Goal: Transaction & Acquisition: Obtain resource

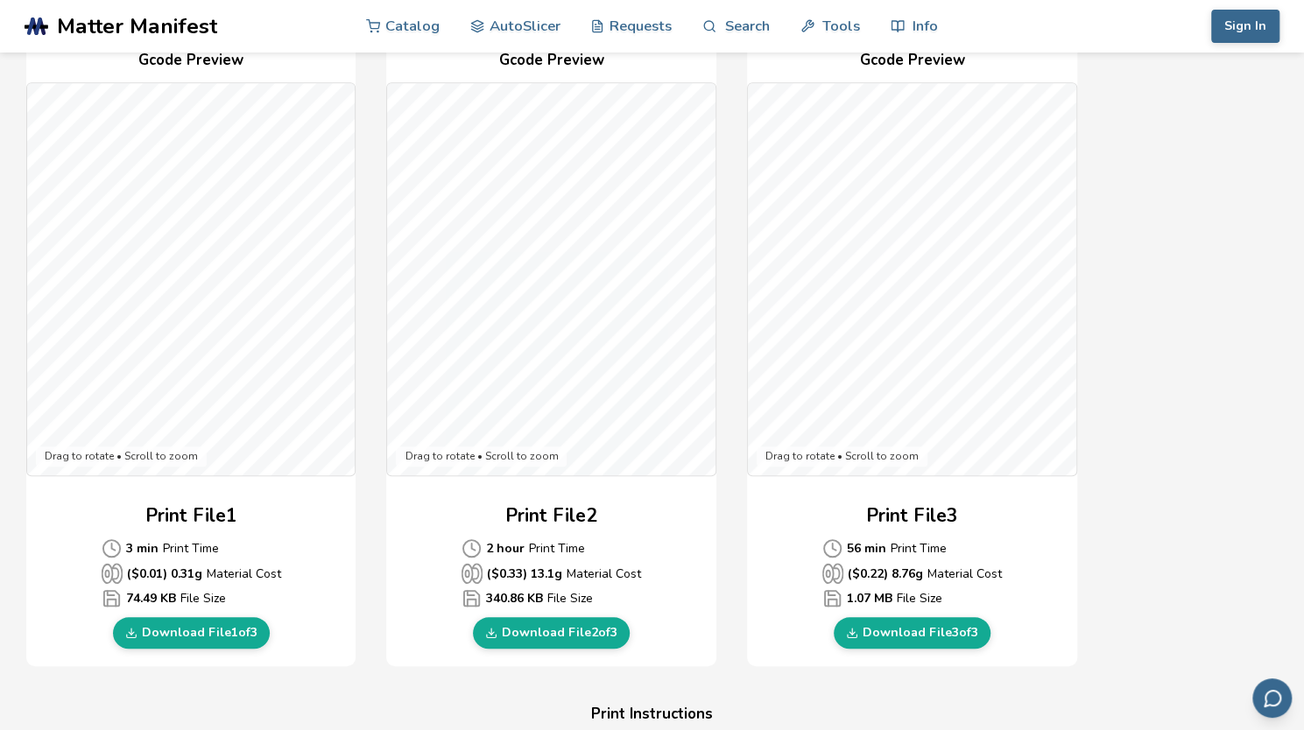
scroll to position [405, 0]
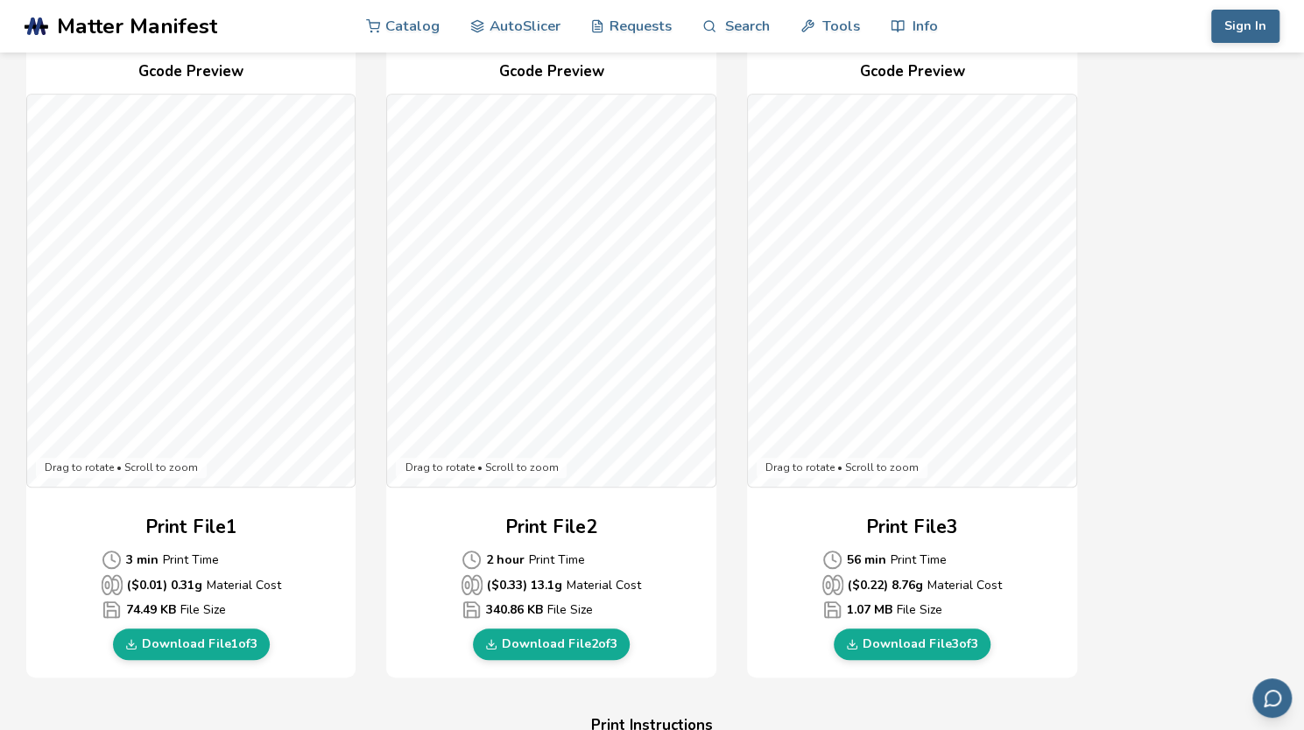
click at [182, 25] on span "Matter Manifest" at bounding box center [137, 26] width 160 height 25
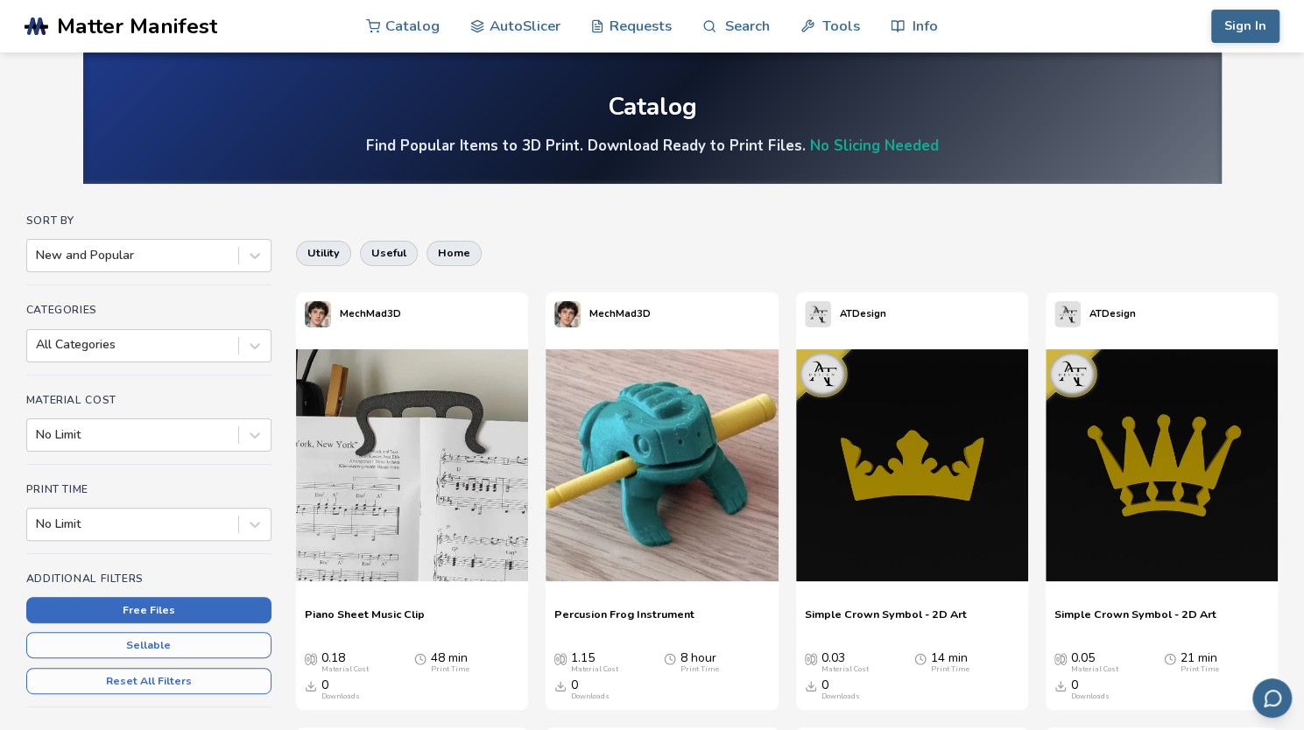
click at [194, 611] on button "Free Files" at bounding box center [148, 610] width 245 height 26
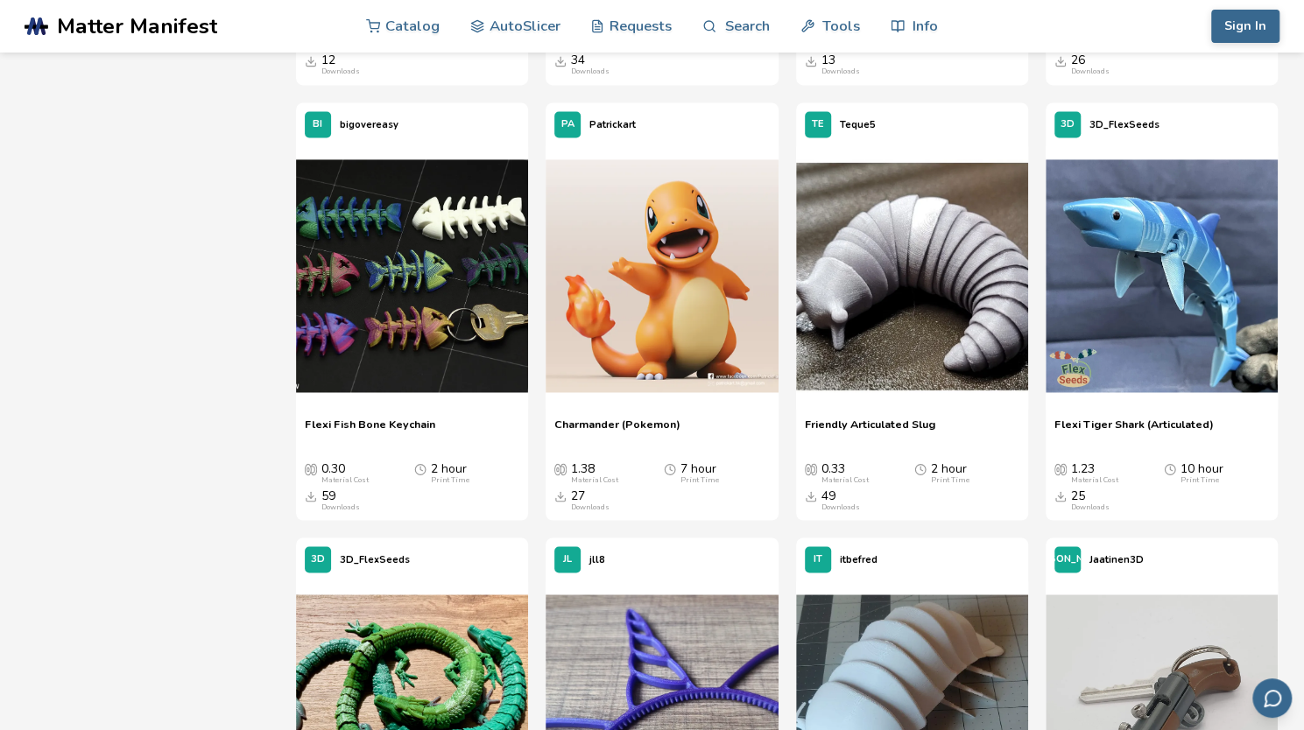
scroll to position [1488, 0]
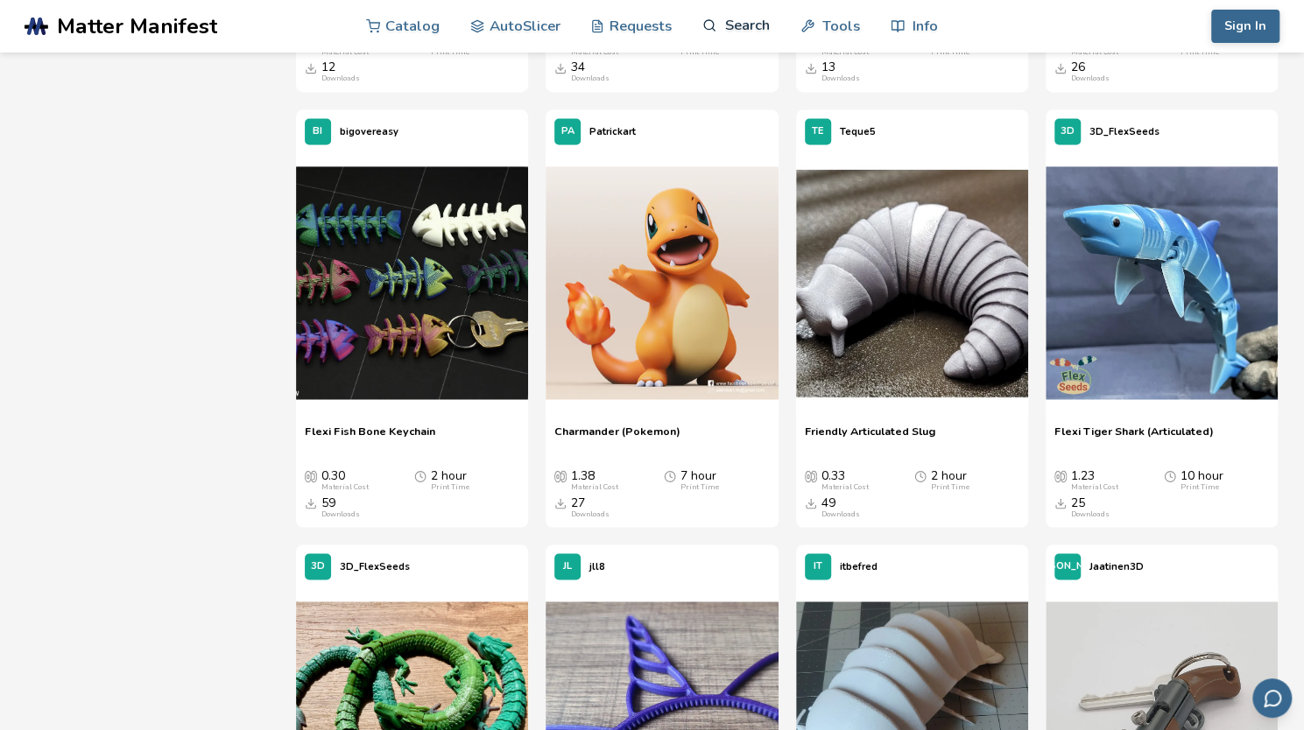
click at [744, 25] on link "Search" at bounding box center [735, 25] width 67 height 53
click at [625, 102] on input at bounding box center [707, 99] width 285 height 32
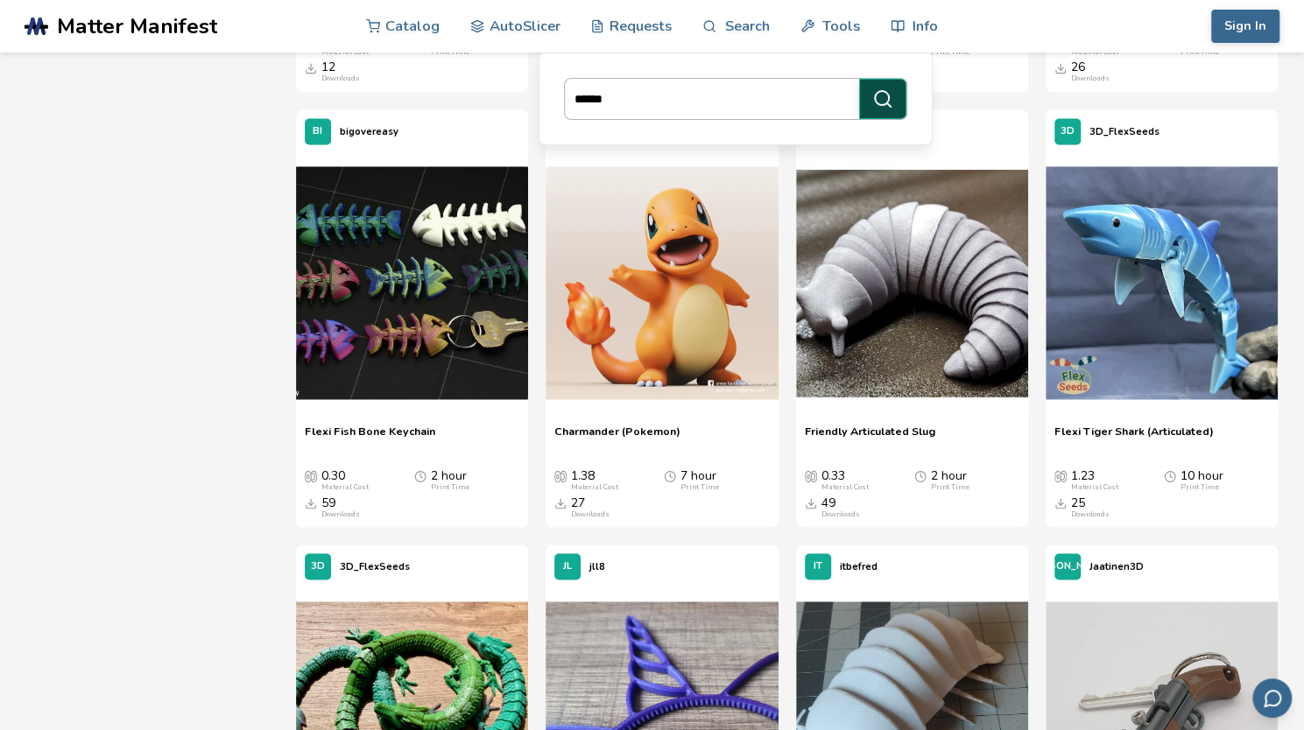
click at [884, 81] on button "******" at bounding box center [882, 99] width 47 height 40
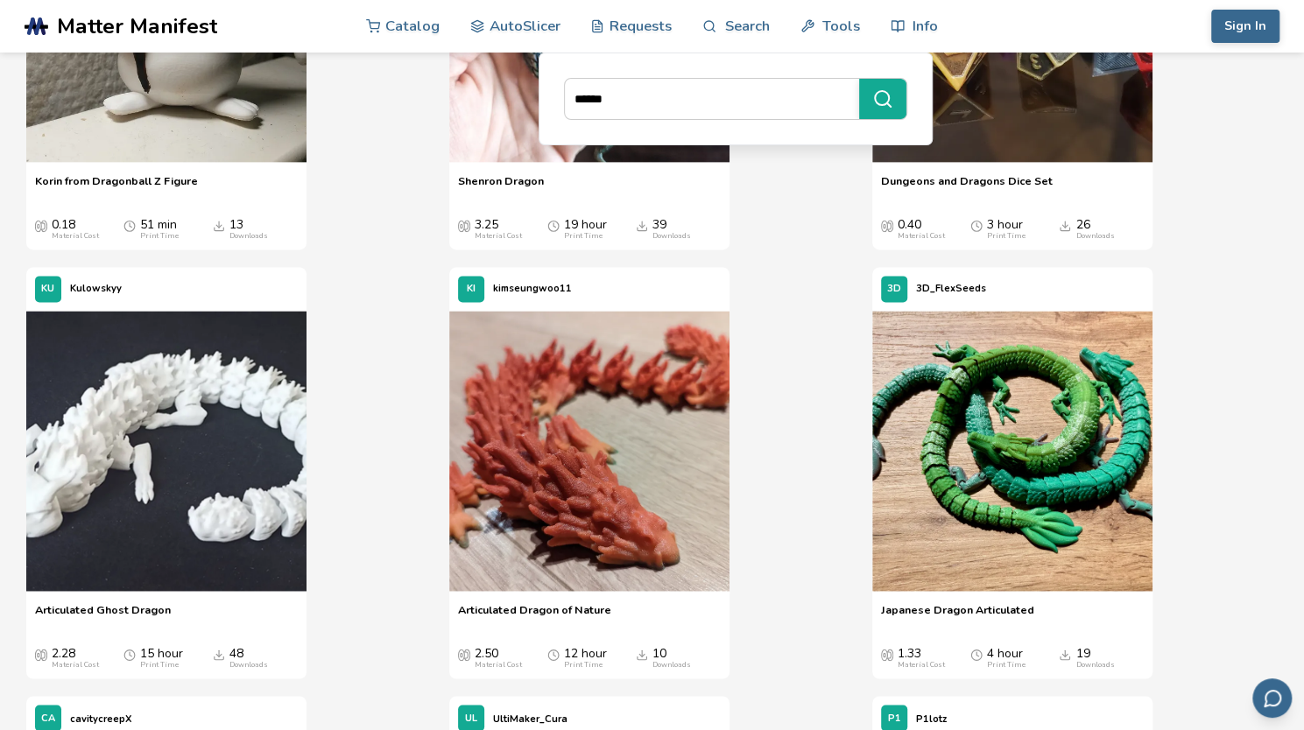
scroll to position [1240, 0]
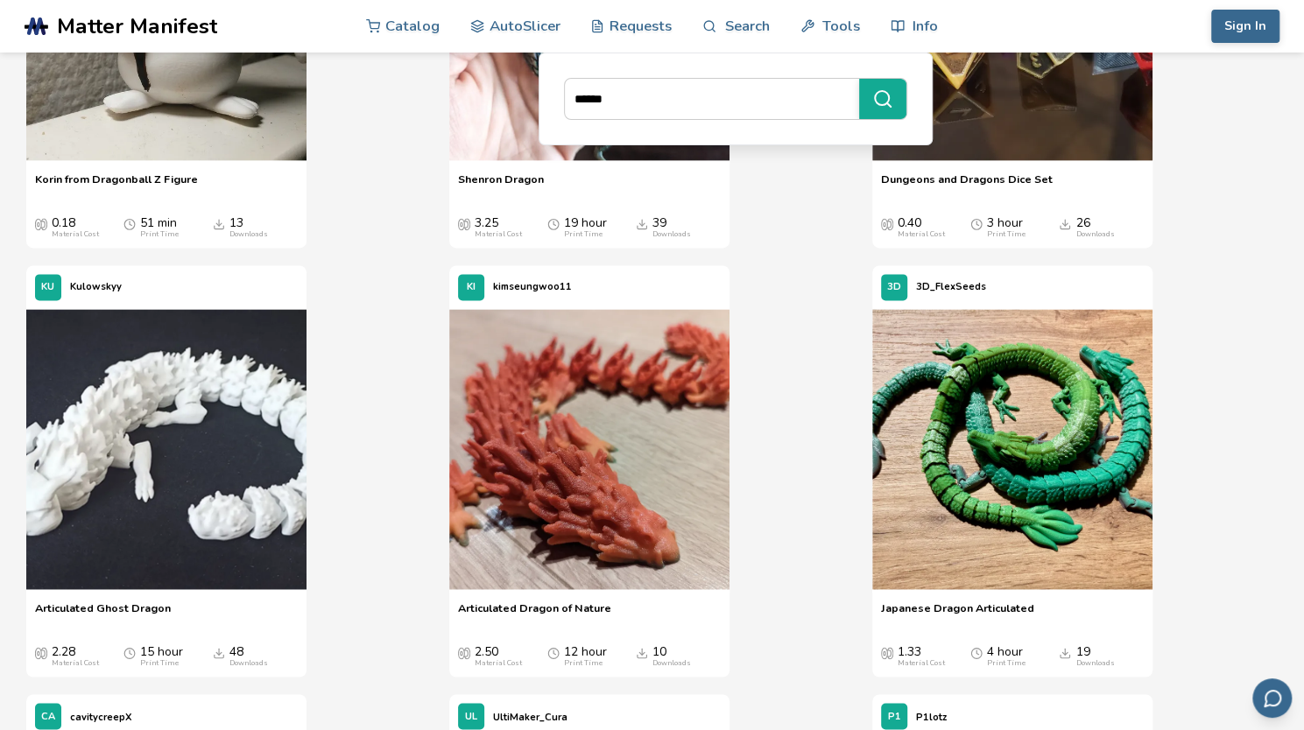
click at [774, 421] on div "KI kimseungwoo11 Articulated Dragon of Nature Articulated Dragon of Nature 2.50…" at bounding box center [651, 471] width 405 height 412
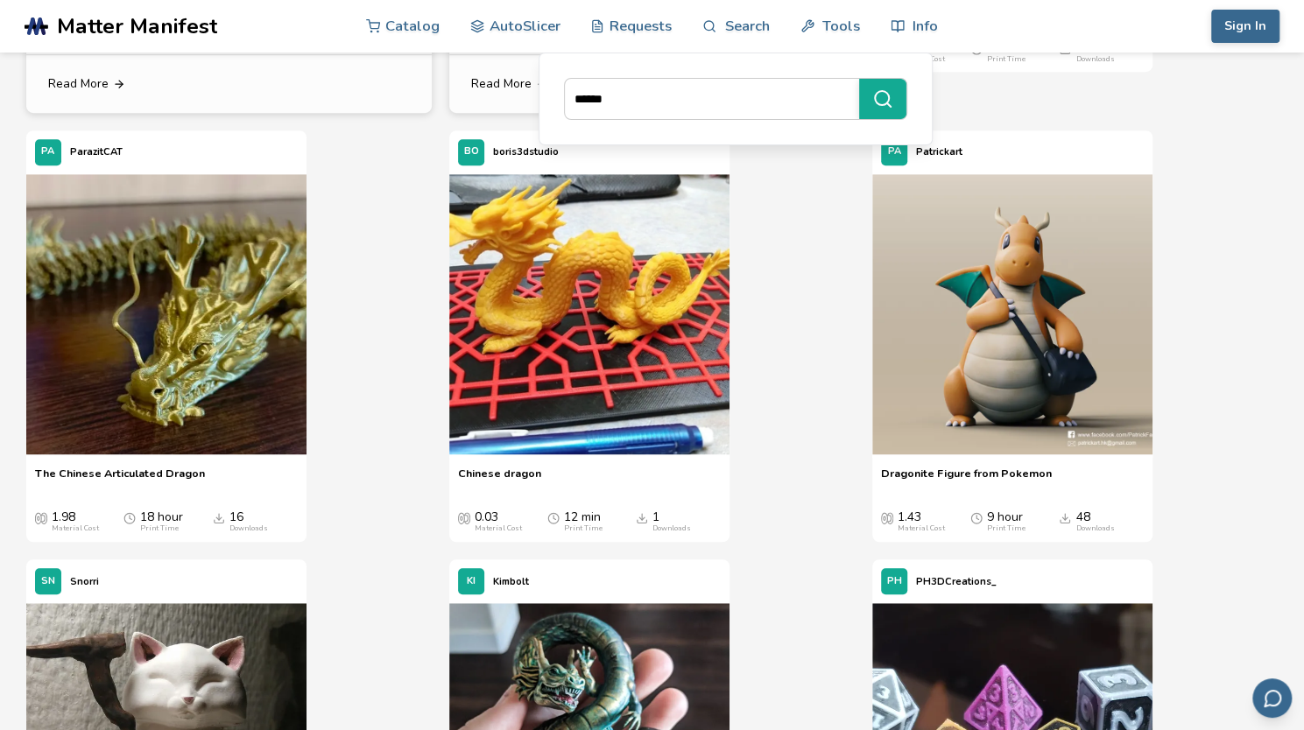
scroll to position [546, 0]
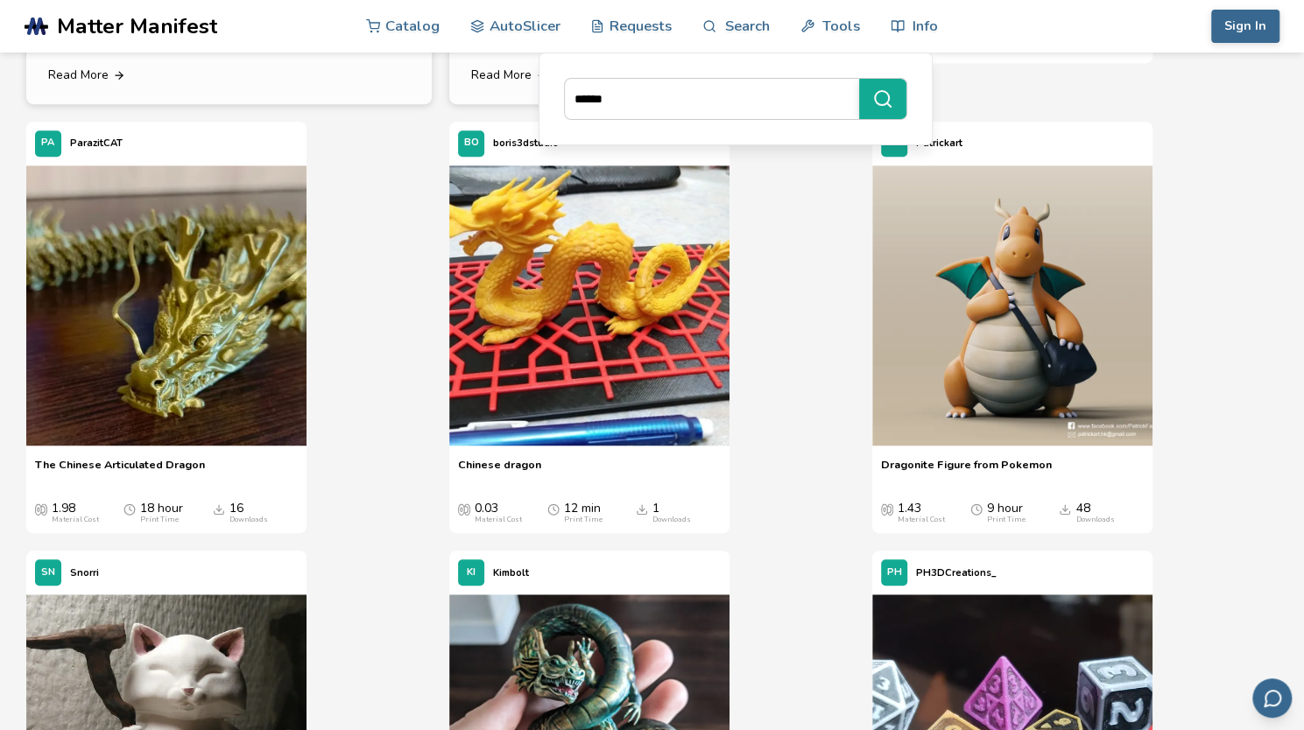
click at [774, 421] on div "BO boris3dstudio Chinese dragon Chinese dragon 0.03 Material Cost 12 min Print …" at bounding box center [651, 328] width 405 height 412
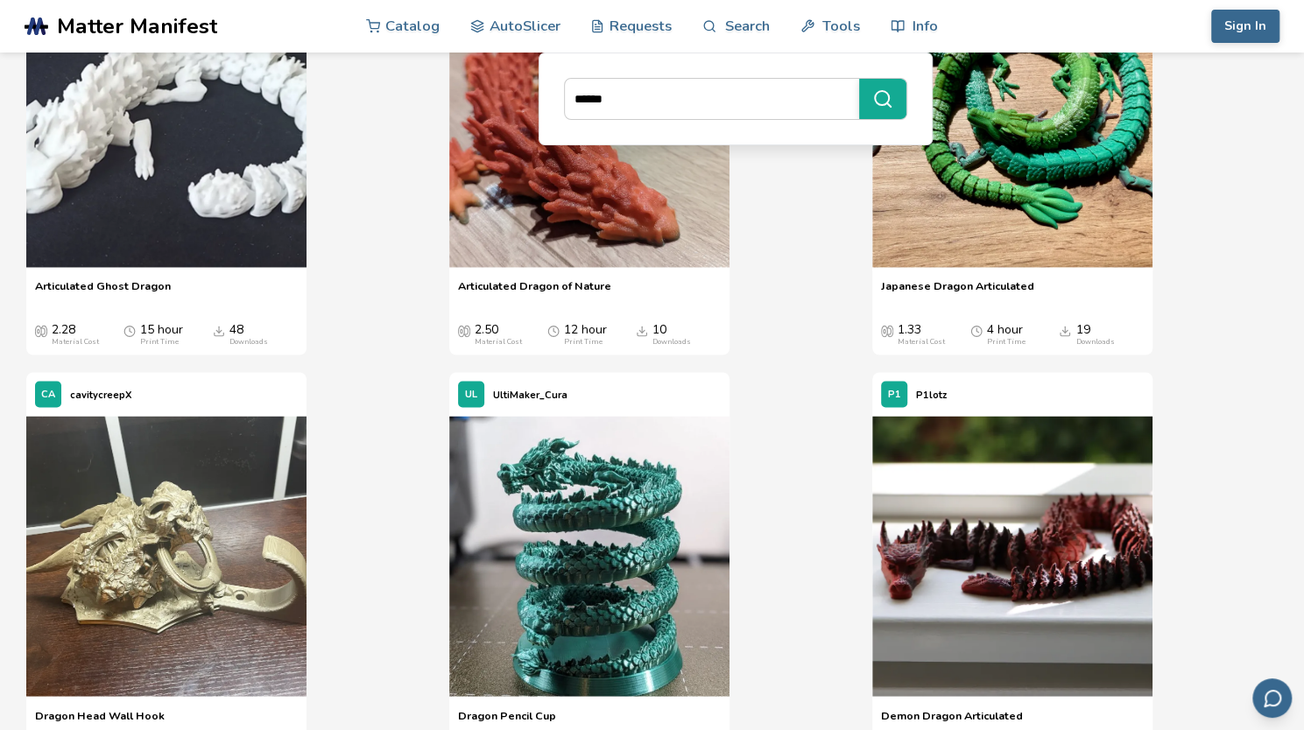
scroll to position [1588, 0]
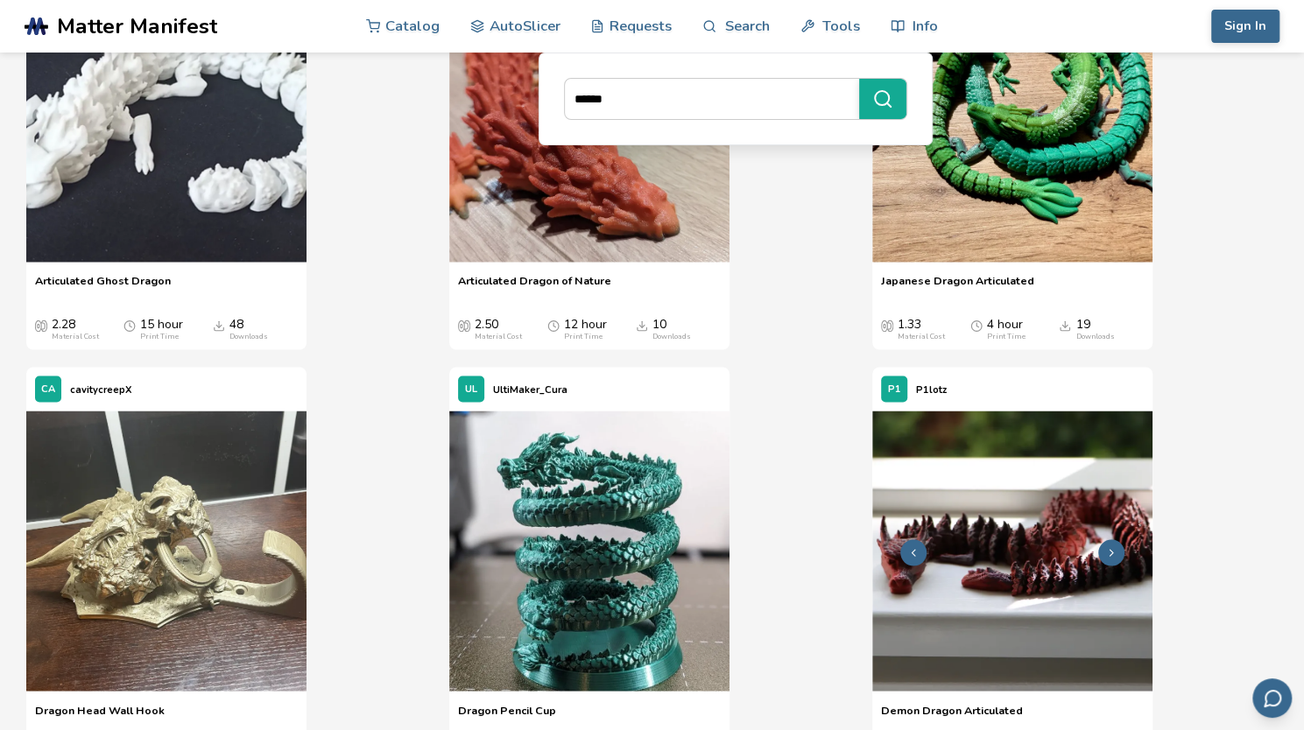
click at [904, 432] on img at bounding box center [1012, 551] width 280 height 280
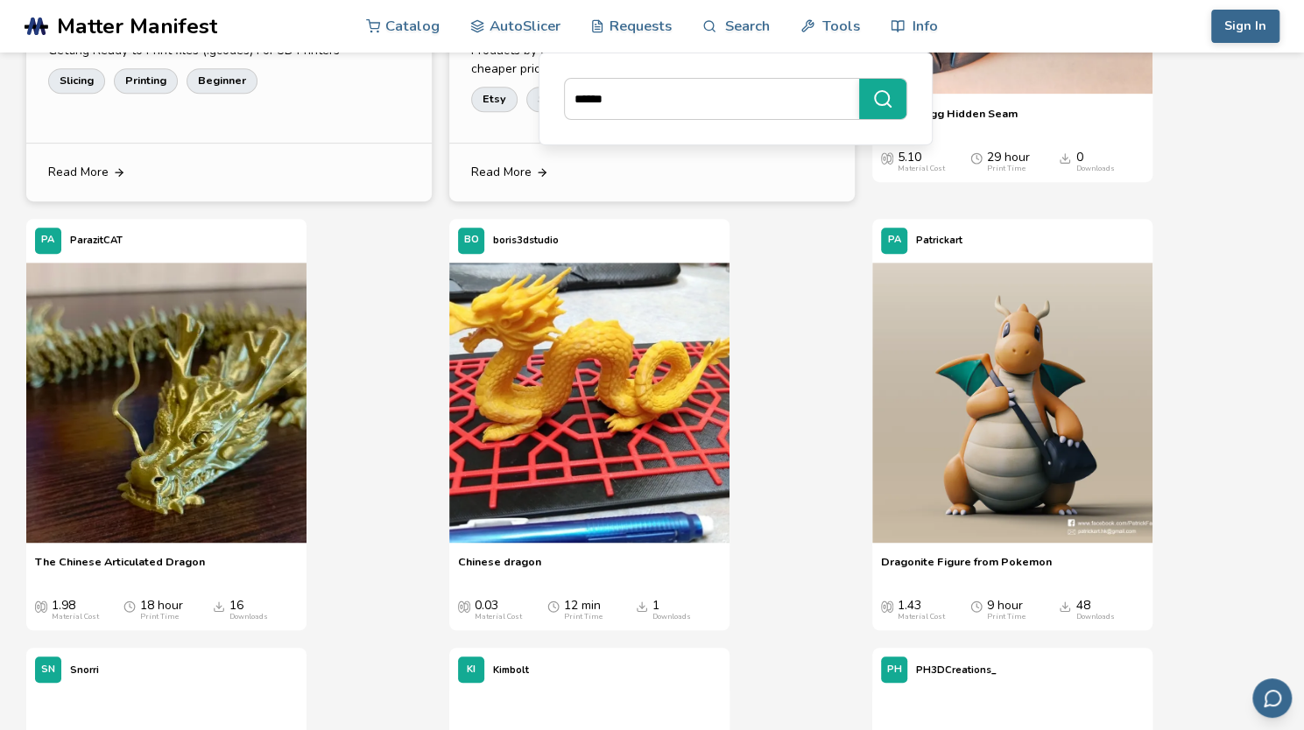
scroll to position [452, 0]
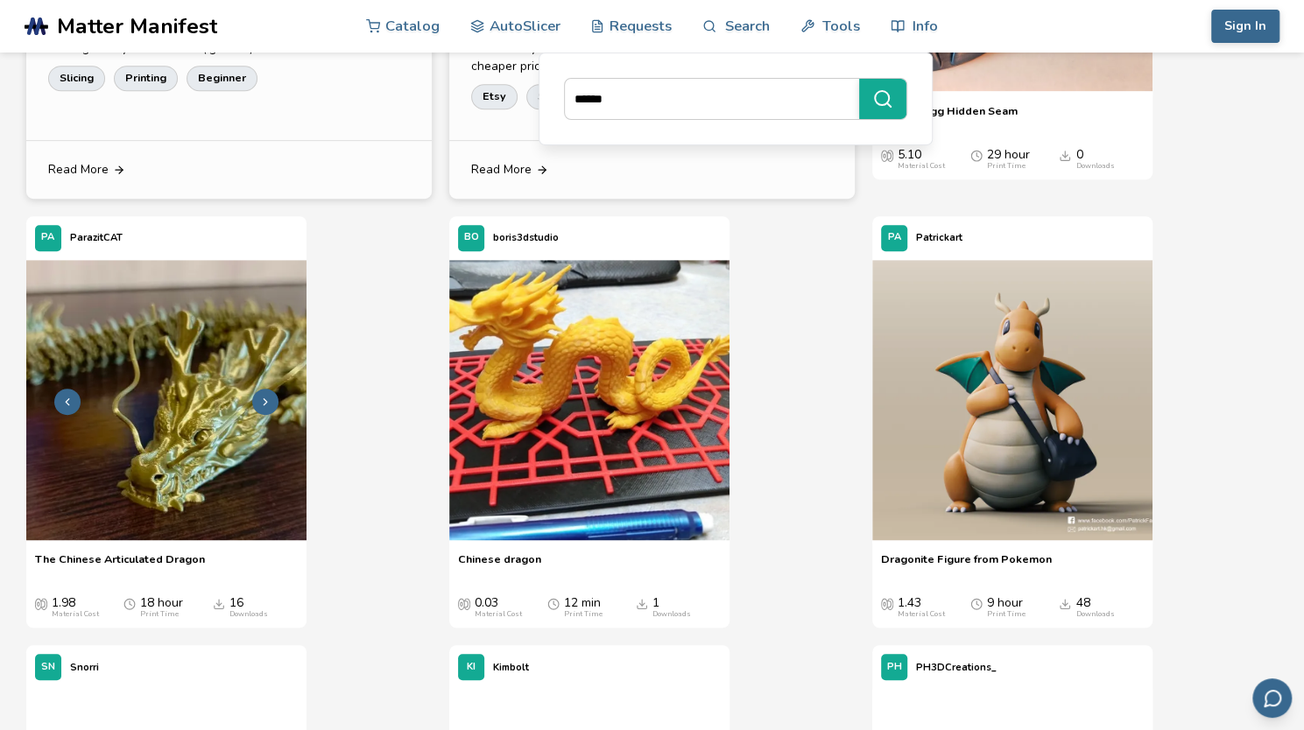
click at [168, 461] on img at bounding box center [166, 400] width 280 height 280
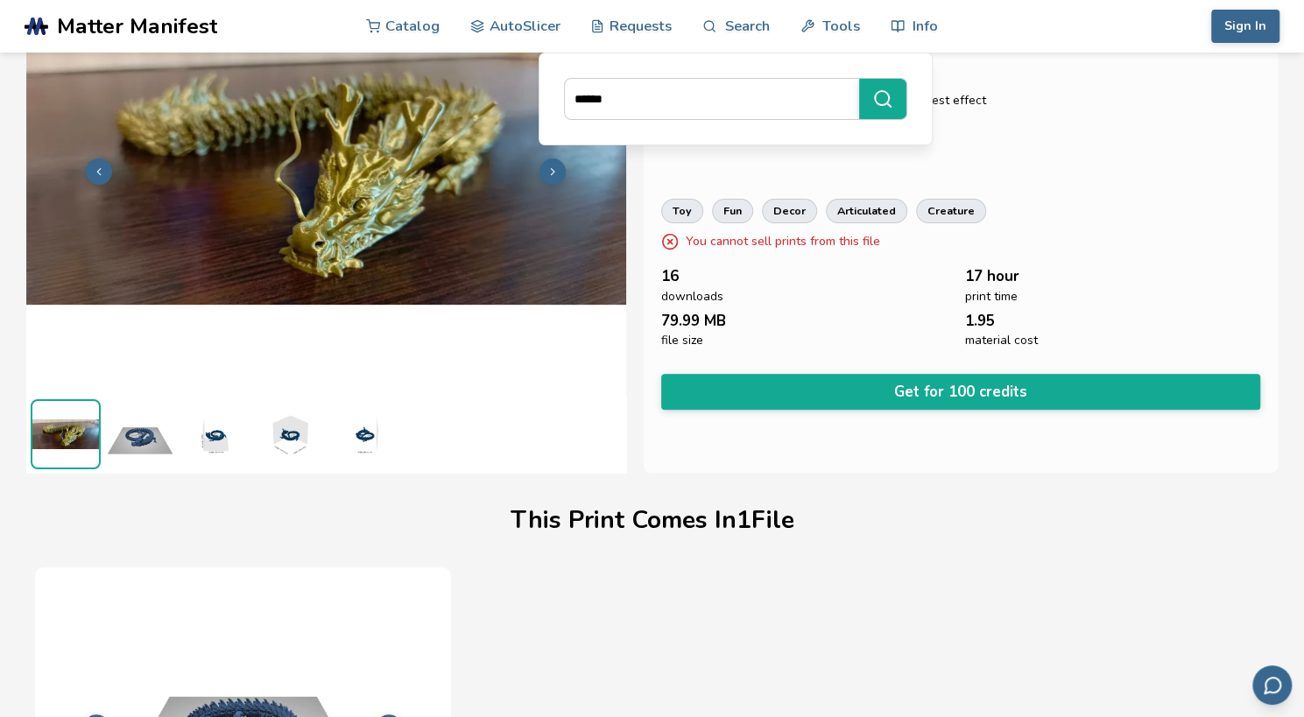
scroll to position [102, 0]
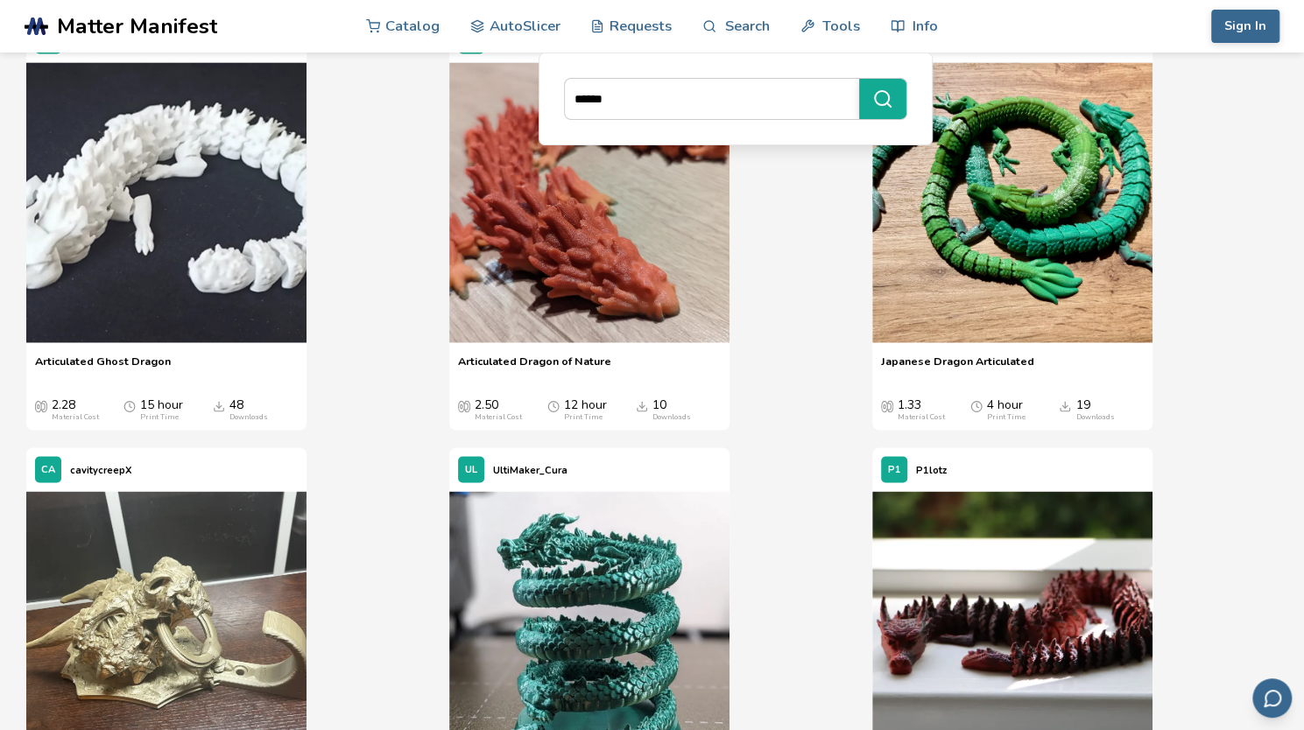
scroll to position [1501, 0]
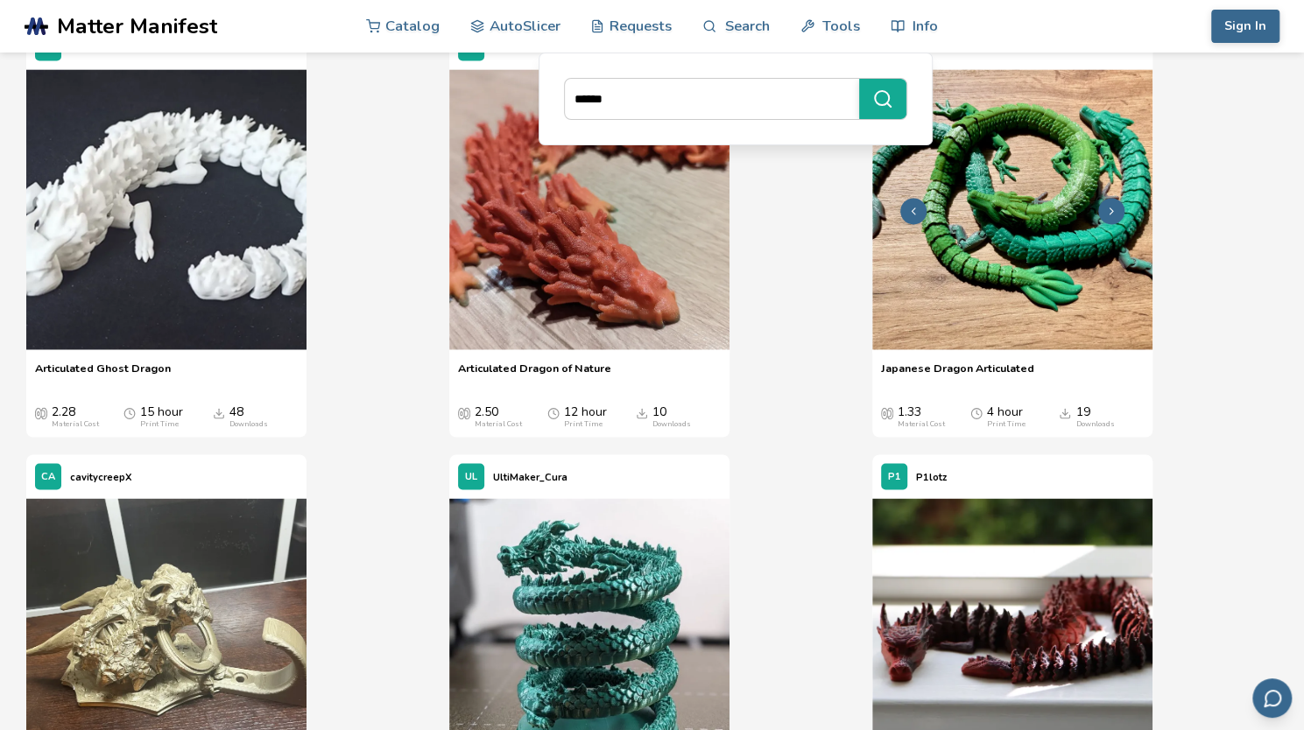
click at [896, 236] on img at bounding box center [1012, 209] width 280 height 280
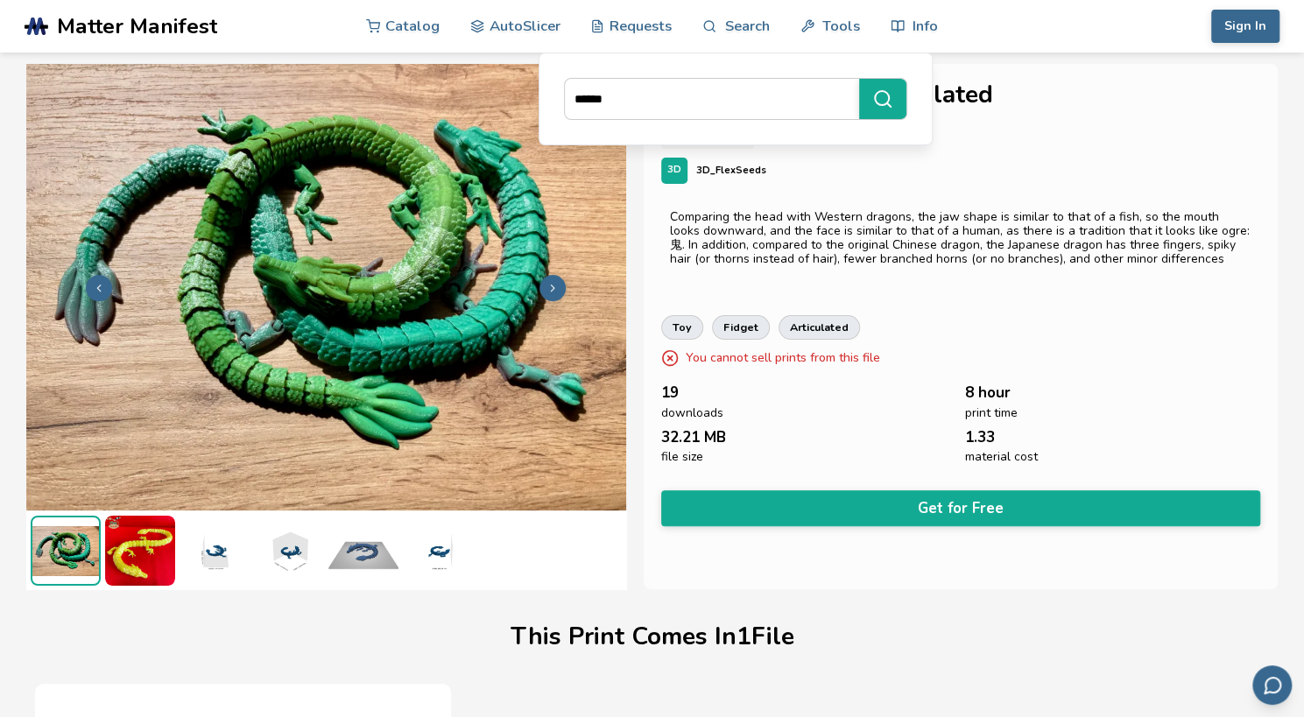
scroll to position [0, 4]
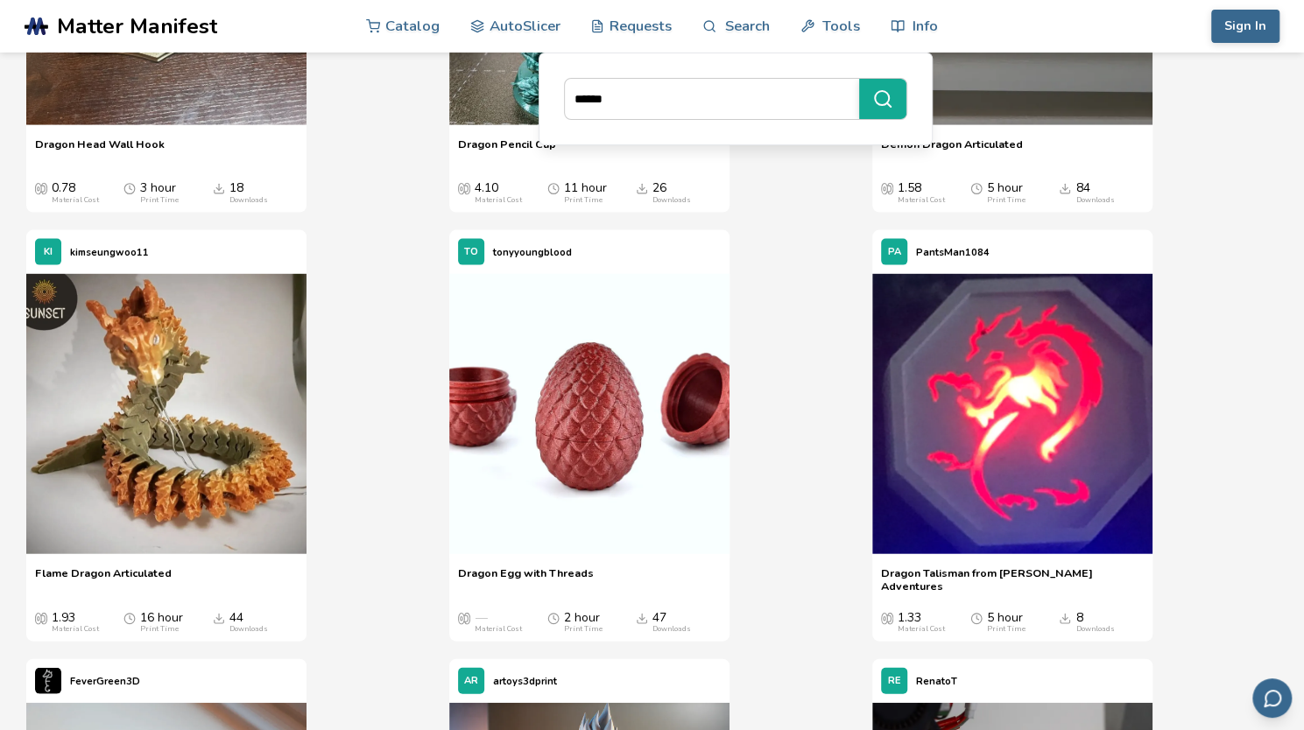
scroll to position [2134, 0]
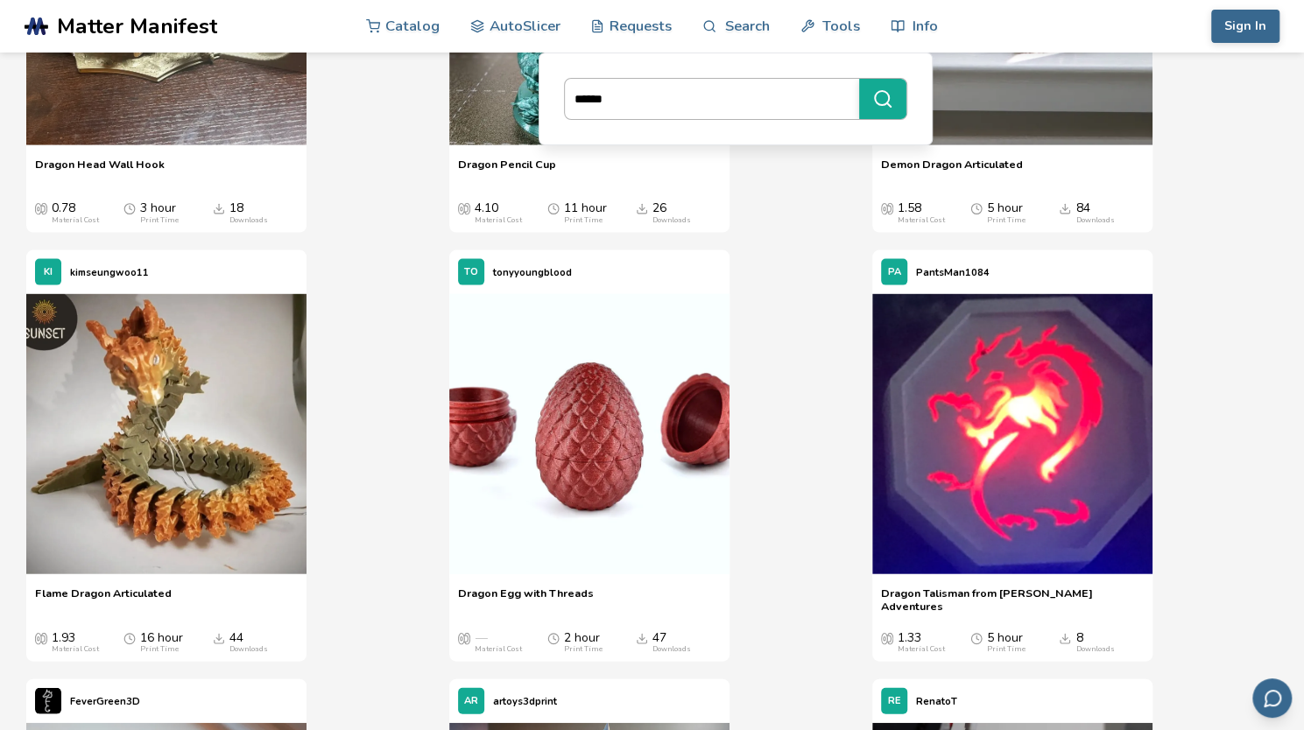
click at [574, 99] on input "******" at bounding box center [707, 99] width 285 height 32
click at [881, 97] on icon "submit" at bounding box center [882, 98] width 21 height 21
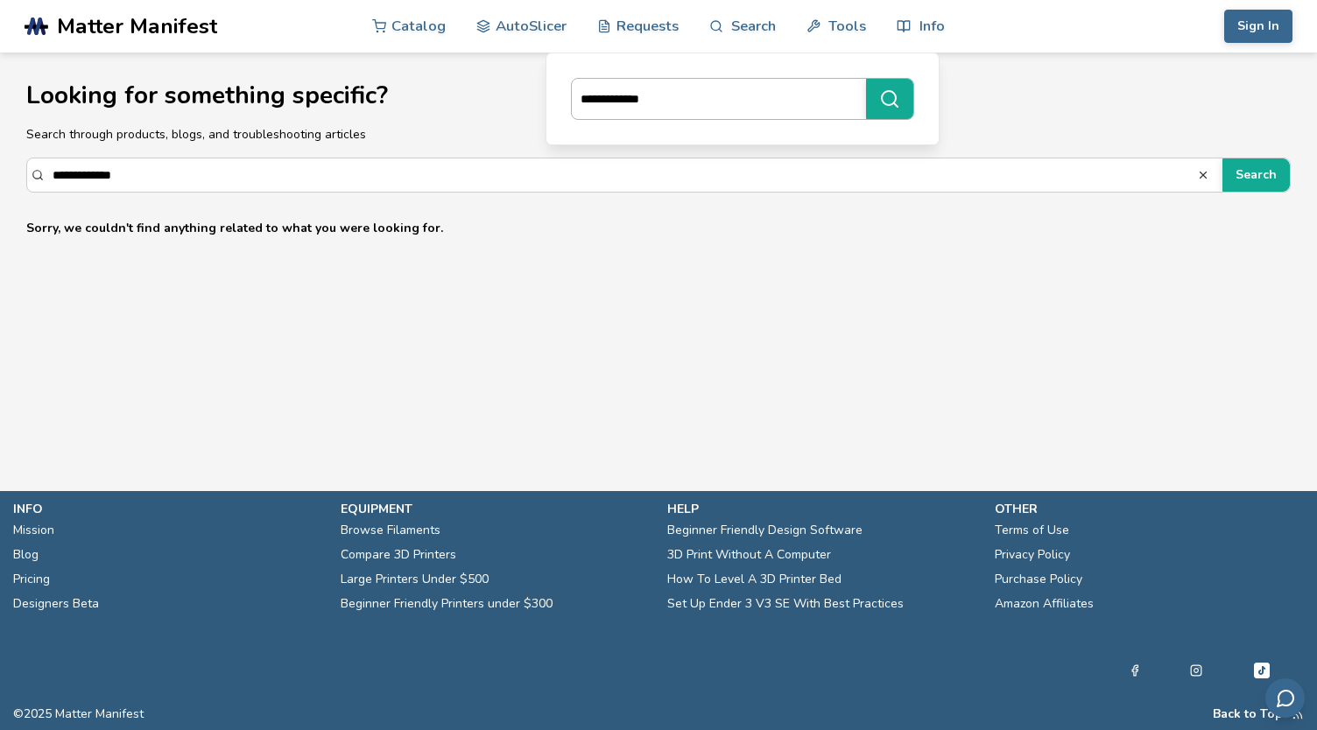
click at [608, 96] on input "**********" at bounding box center [714, 99] width 285 height 32
click at [615, 97] on input "**********" at bounding box center [714, 99] width 285 height 32
click at [896, 88] on icon "submit" at bounding box center [889, 98] width 21 height 21
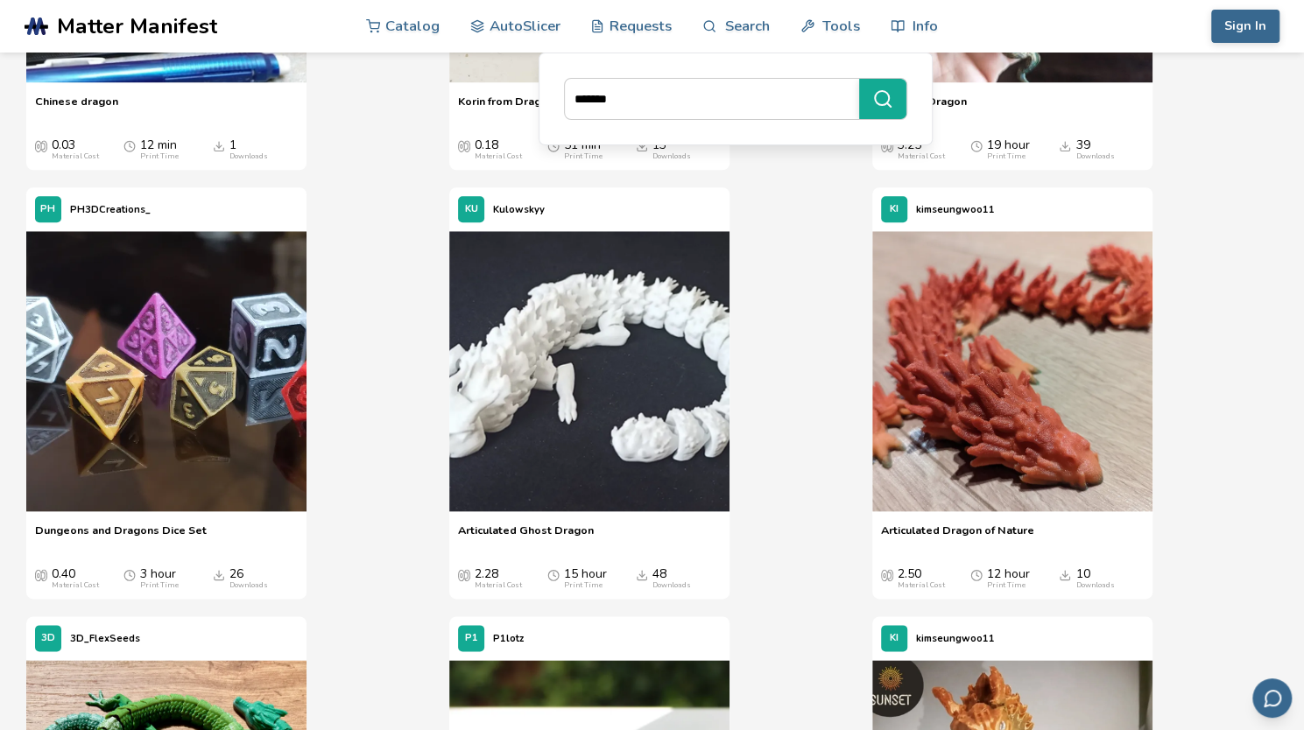
scroll to position [914, 0]
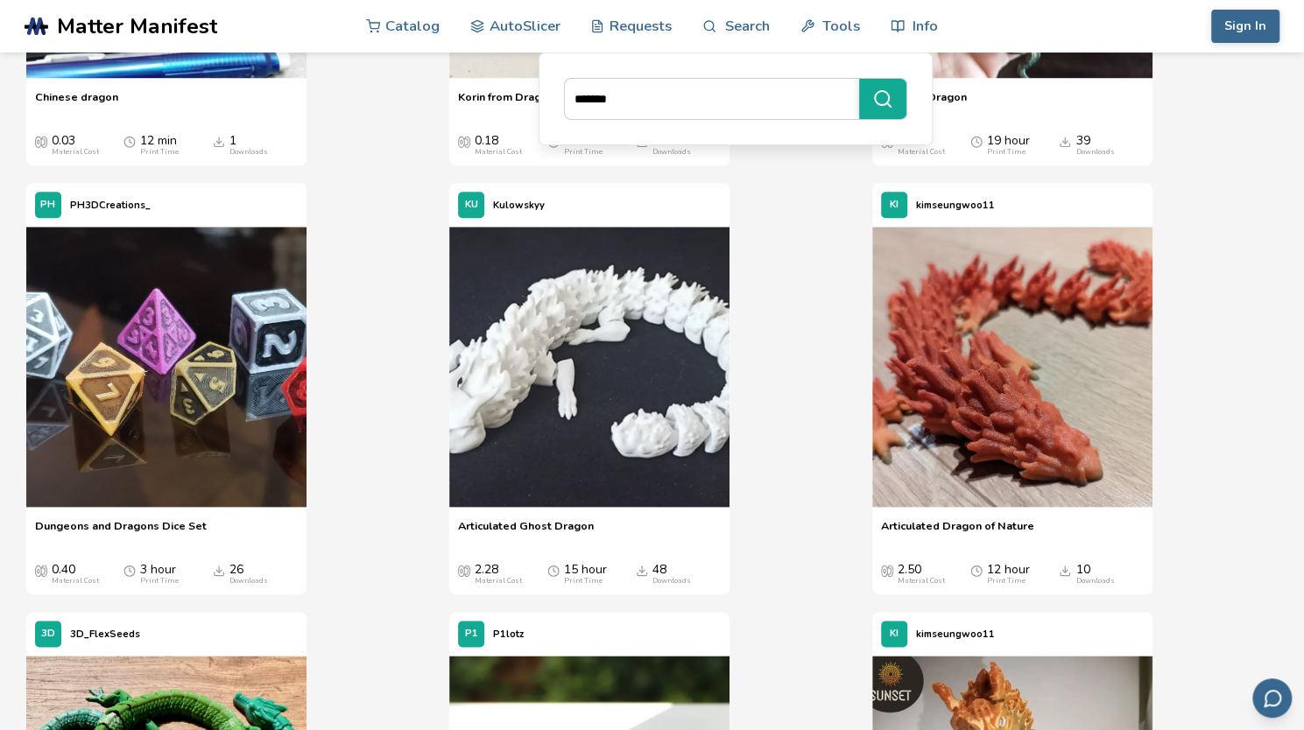
click at [729, 335] on div "KU Kulowskyy Articulated Ghost Dragon Articulated Ghost Dragon 2.28 Material Co…" at bounding box center [651, 389] width 405 height 412
click at [624, 346] on img at bounding box center [589, 367] width 280 height 280
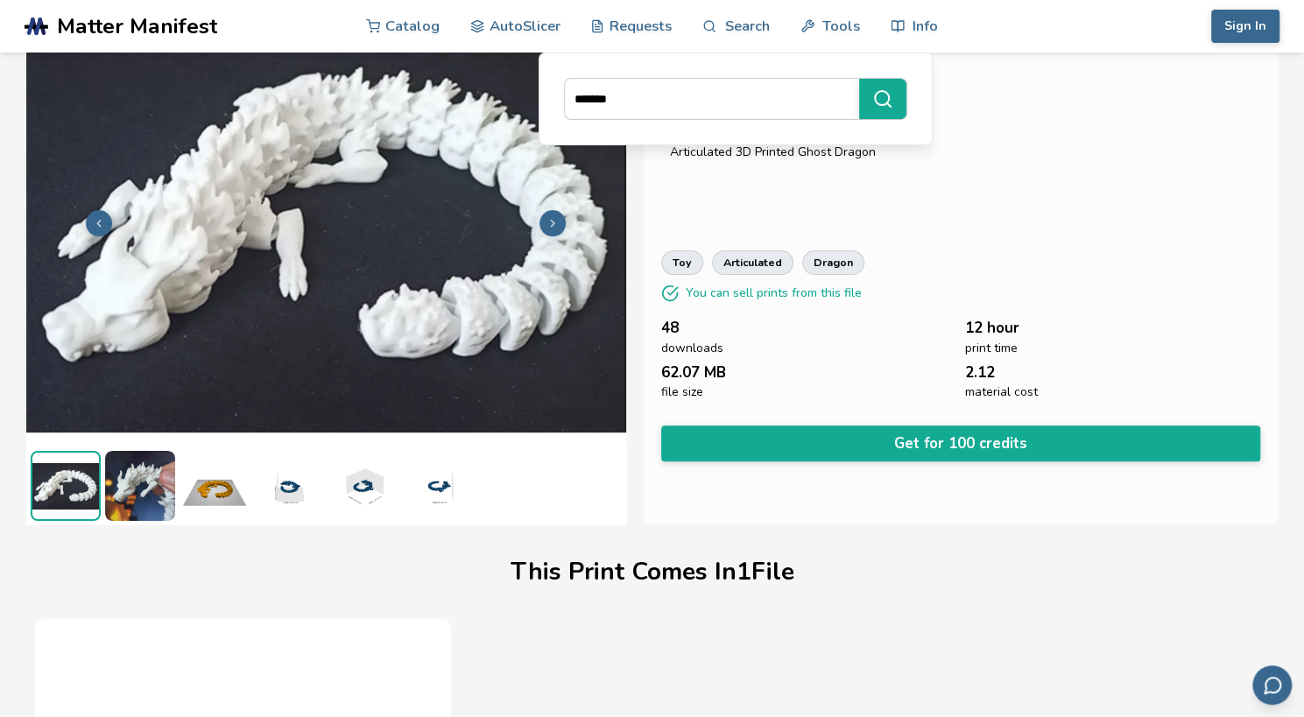
scroll to position [61, 0]
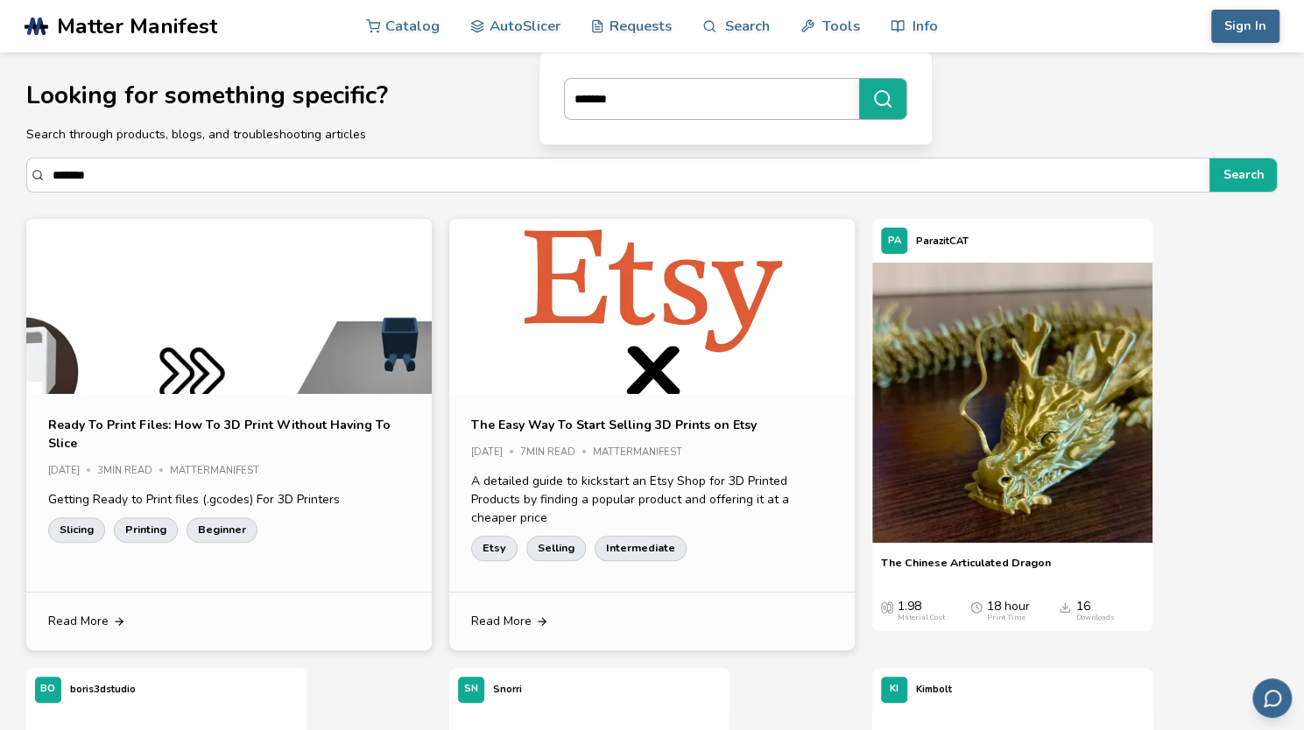
click at [630, 94] on input "******" at bounding box center [707, 99] width 285 height 32
click at [897, 100] on button "**********" at bounding box center [882, 99] width 47 height 40
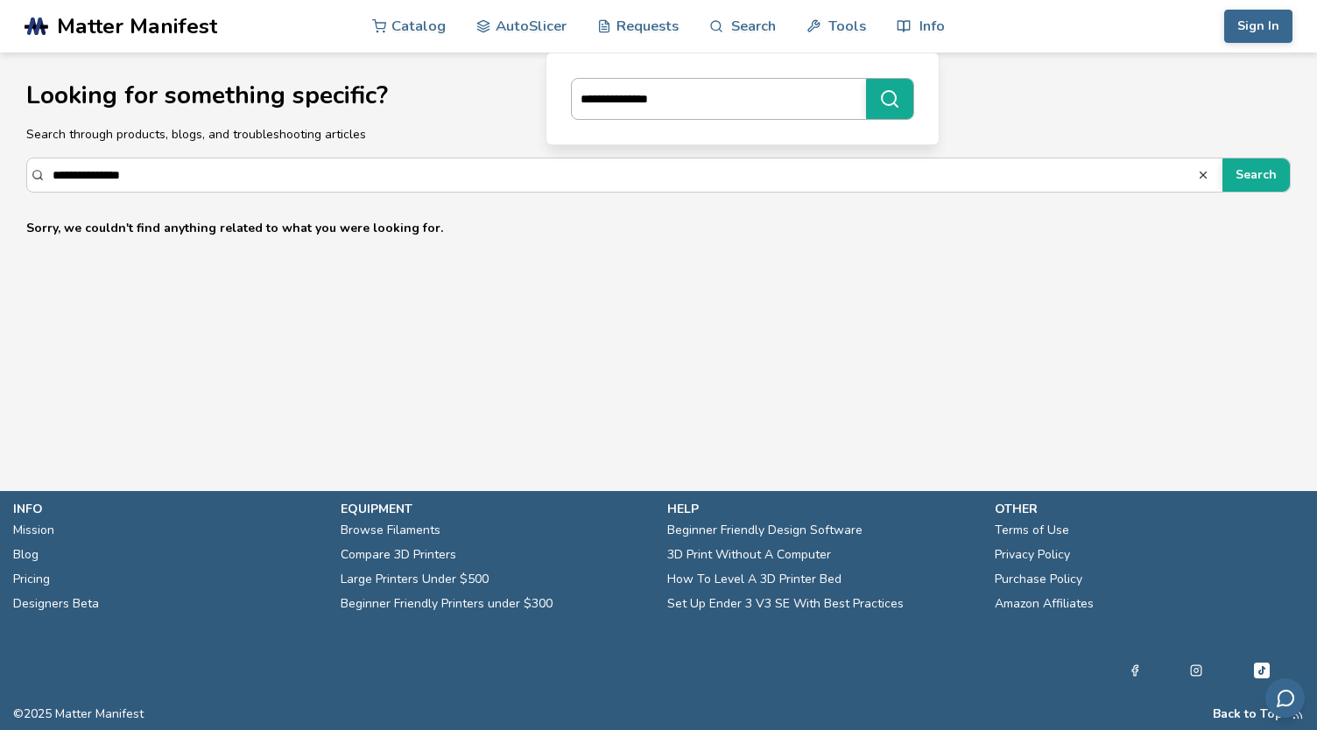
click at [666, 95] on input "**********" at bounding box center [714, 99] width 285 height 32
click at [893, 96] on icon "submit" at bounding box center [889, 98] width 21 height 21
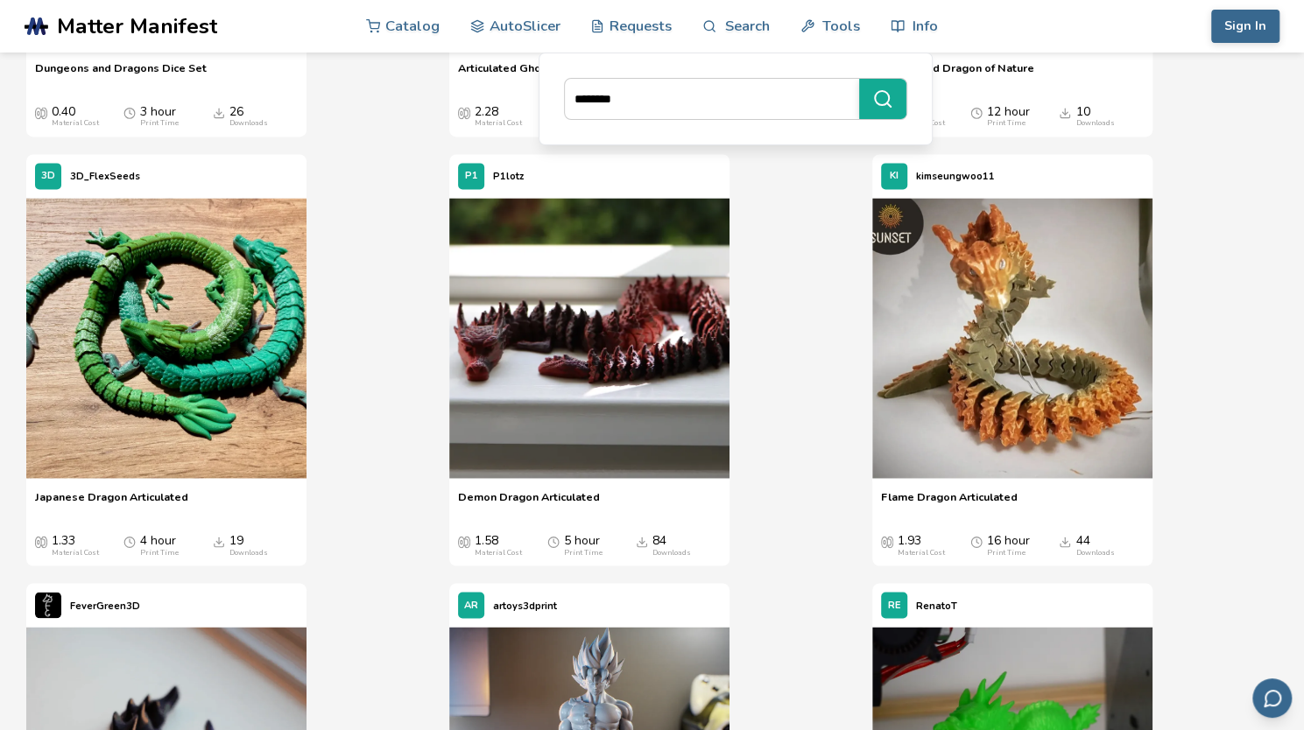
scroll to position [1378, 0]
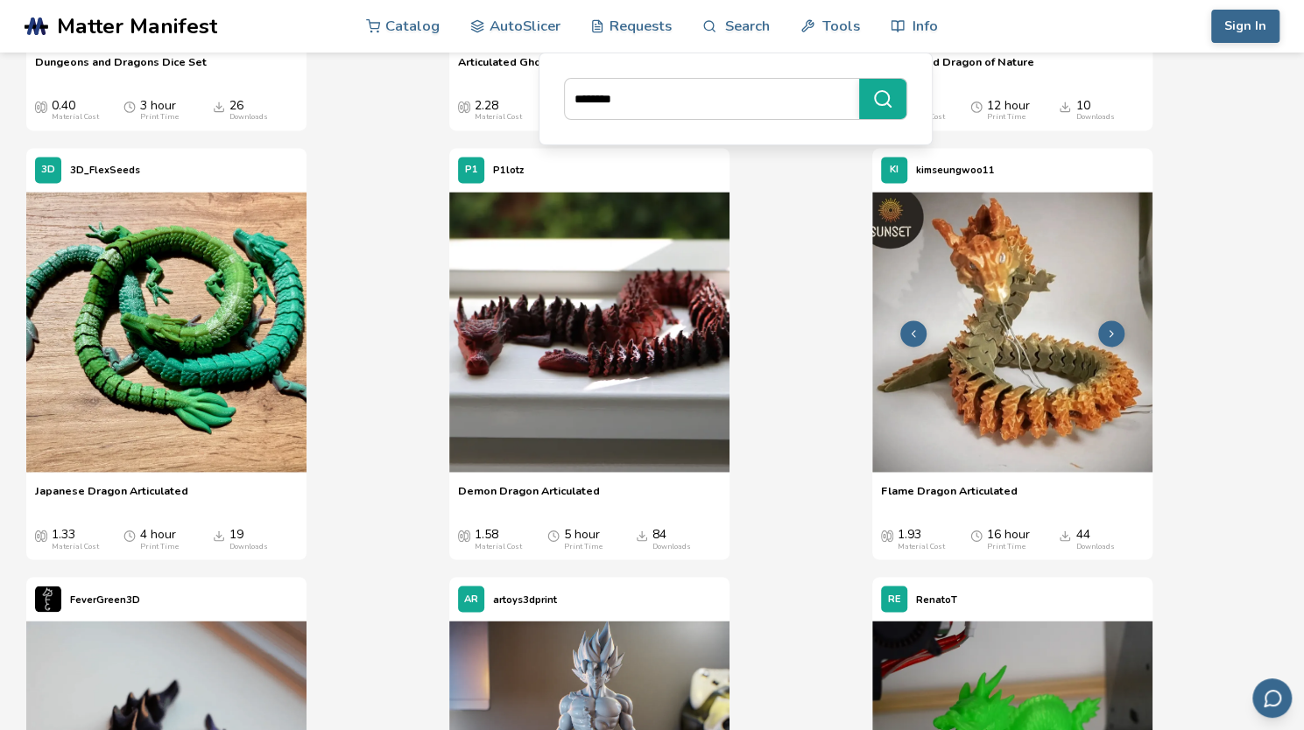
click at [959, 339] on img at bounding box center [1012, 332] width 280 height 280
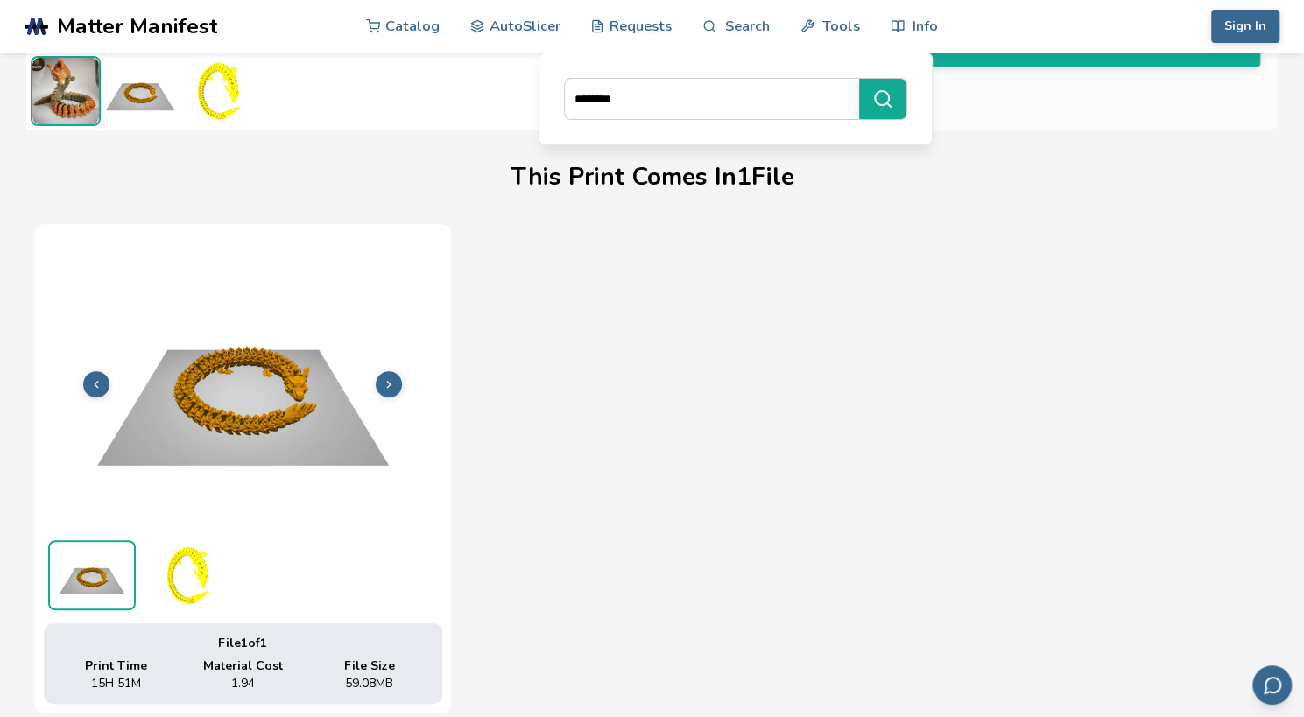
scroll to position [462, 0]
click at [774, 630] on div "File 1 of 1 Print Time 15H 51M Material Cost 1.94 File Size 59.08 MB" at bounding box center [652, 467] width 1234 height 489
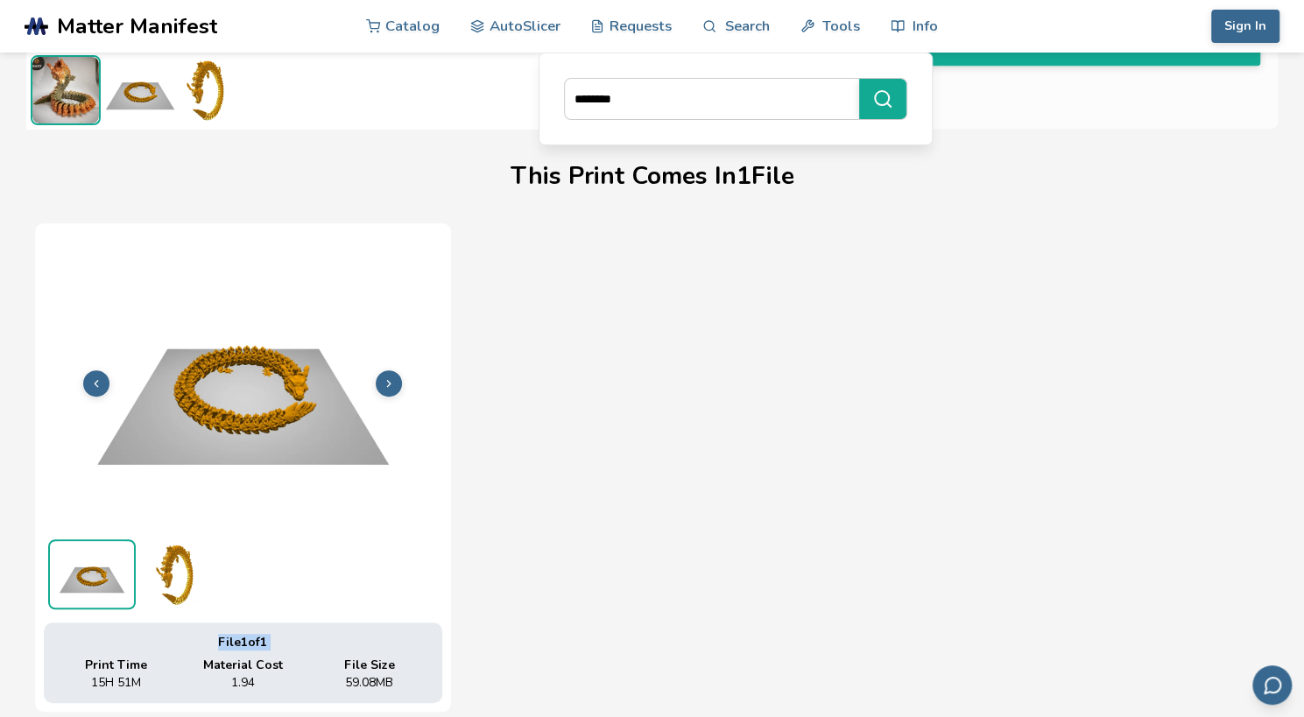
drag, startPoint x: 774, startPoint y: 630, endPoint x: 799, endPoint y: 583, distance: 53.7
click at [799, 583] on div "File 1 of 1 Print Time 15H 51M Material Cost 1.94 File Size 59.08 MB" at bounding box center [652, 467] width 1234 height 489
click at [680, 467] on div "File 1 of 1 Print Time 15H 51M Material Cost 1.94 File Size 59.08 MB" at bounding box center [652, 467] width 1234 height 489
click at [392, 379] on icon at bounding box center [389, 383] width 12 height 12
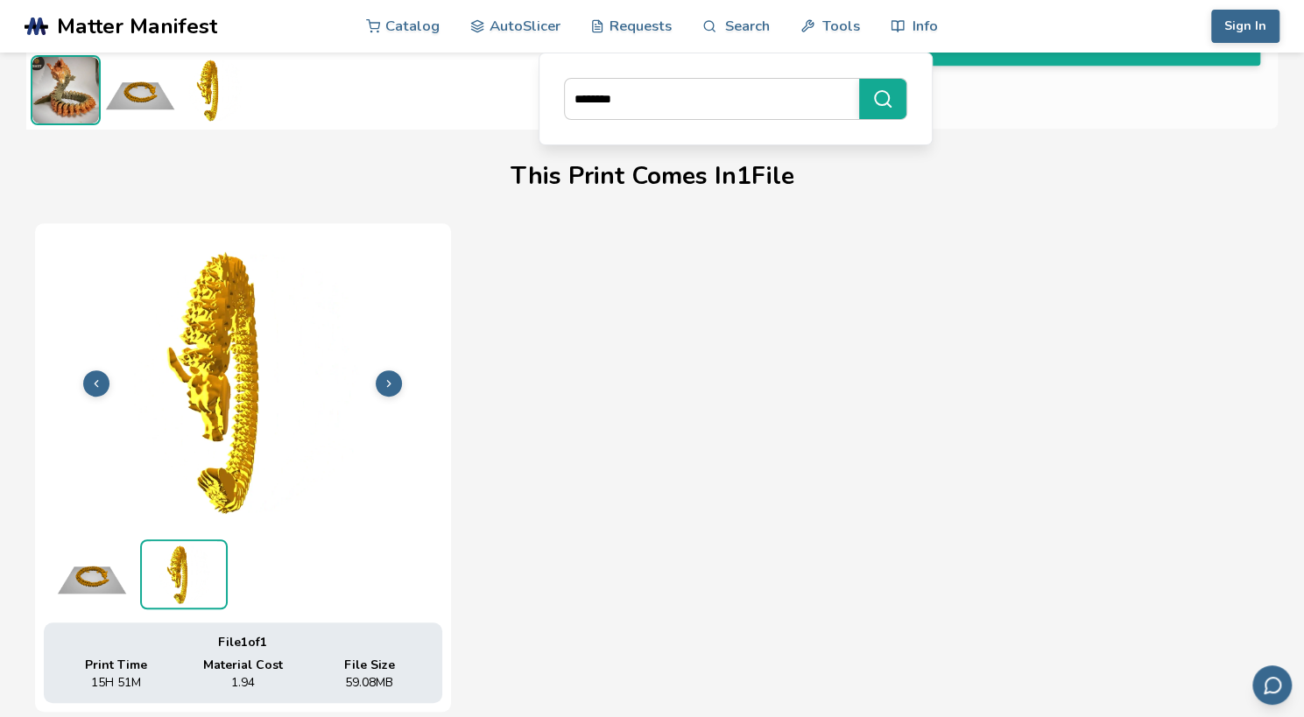
click at [395, 378] on button at bounding box center [389, 383] width 26 height 26
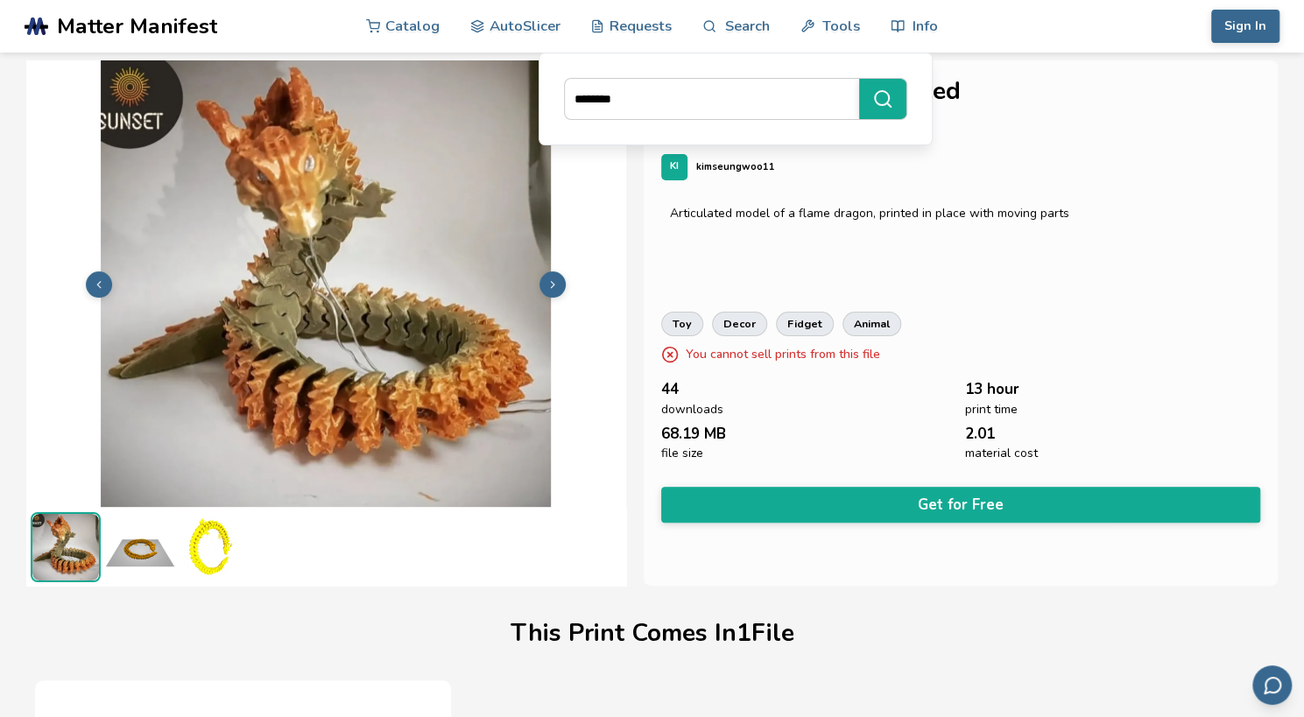
scroll to position [0, 7]
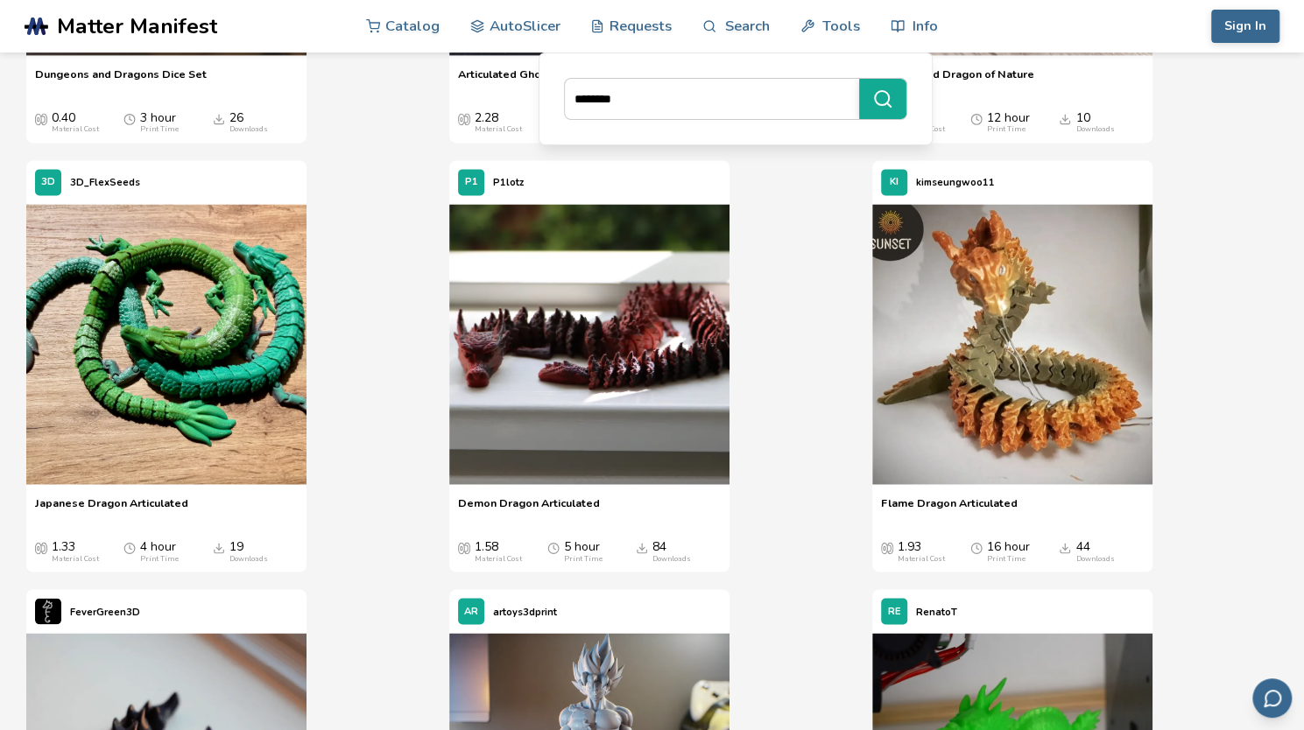
scroll to position [1342, 0]
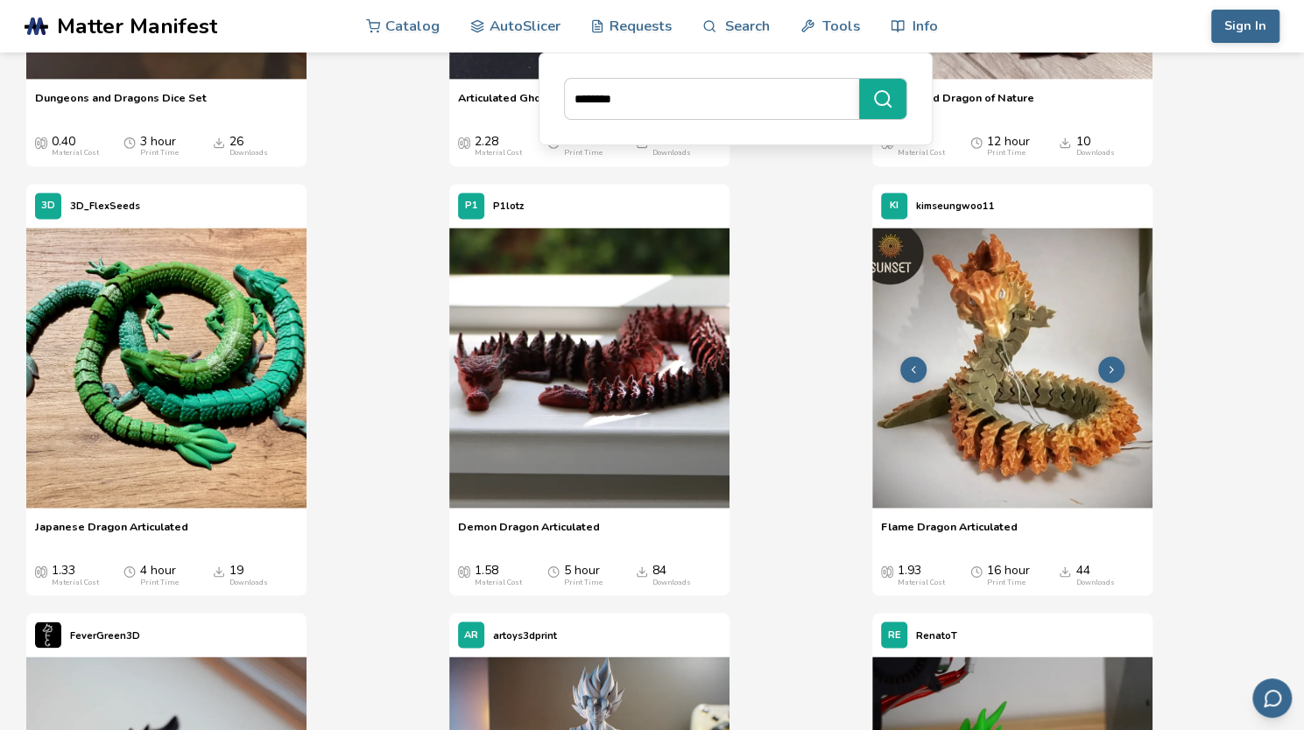
click at [971, 377] on img at bounding box center [1012, 368] width 280 height 280
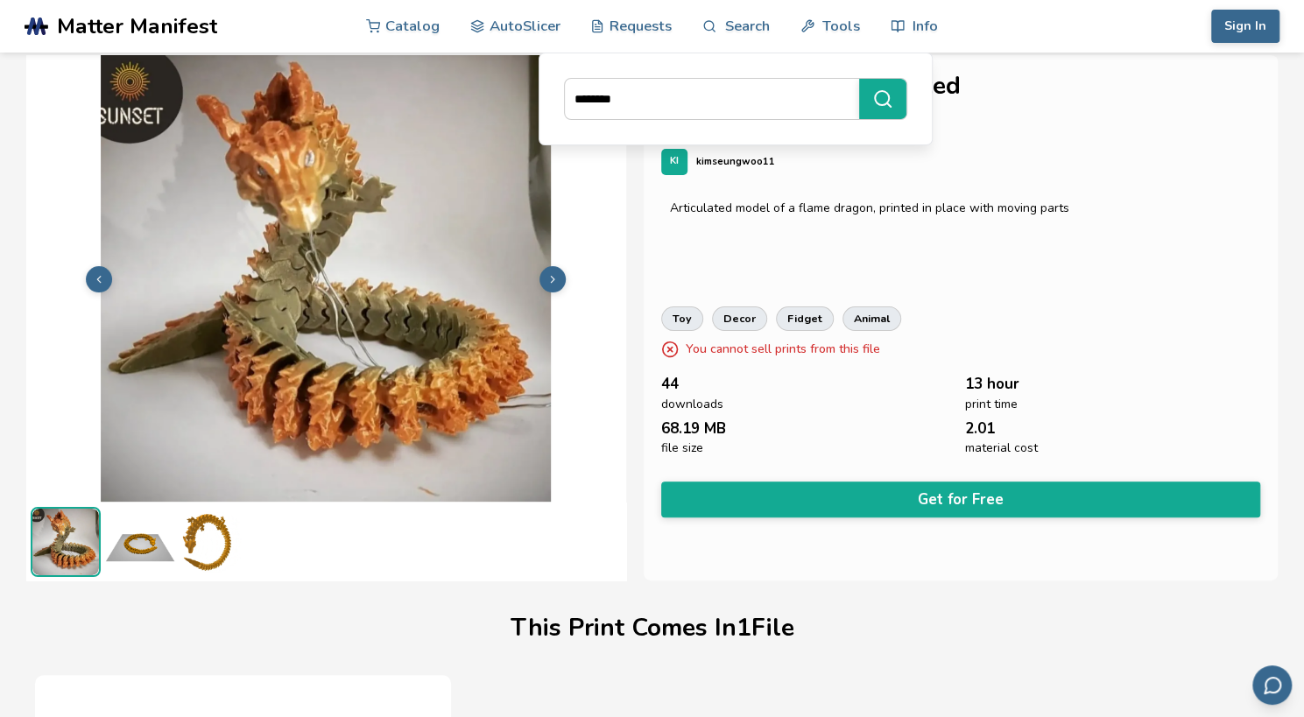
scroll to position [0, 7]
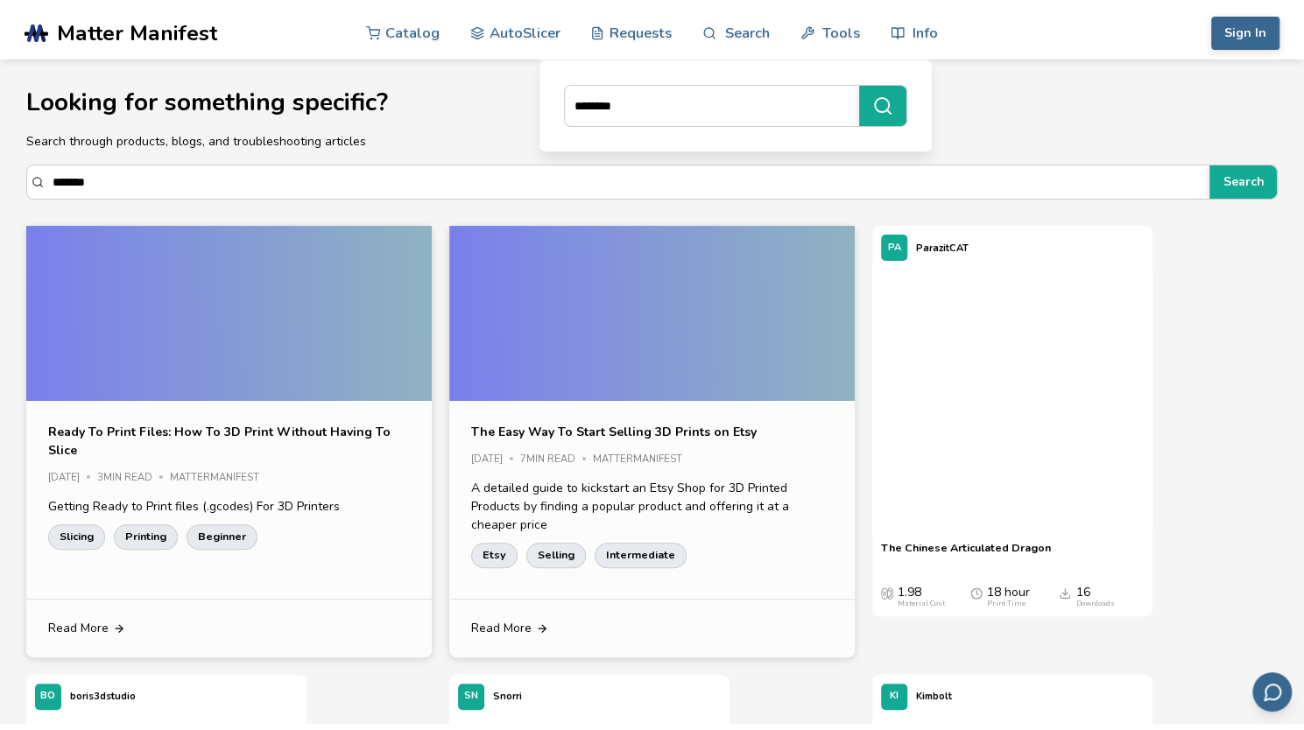
scroll to position [1342, 0]
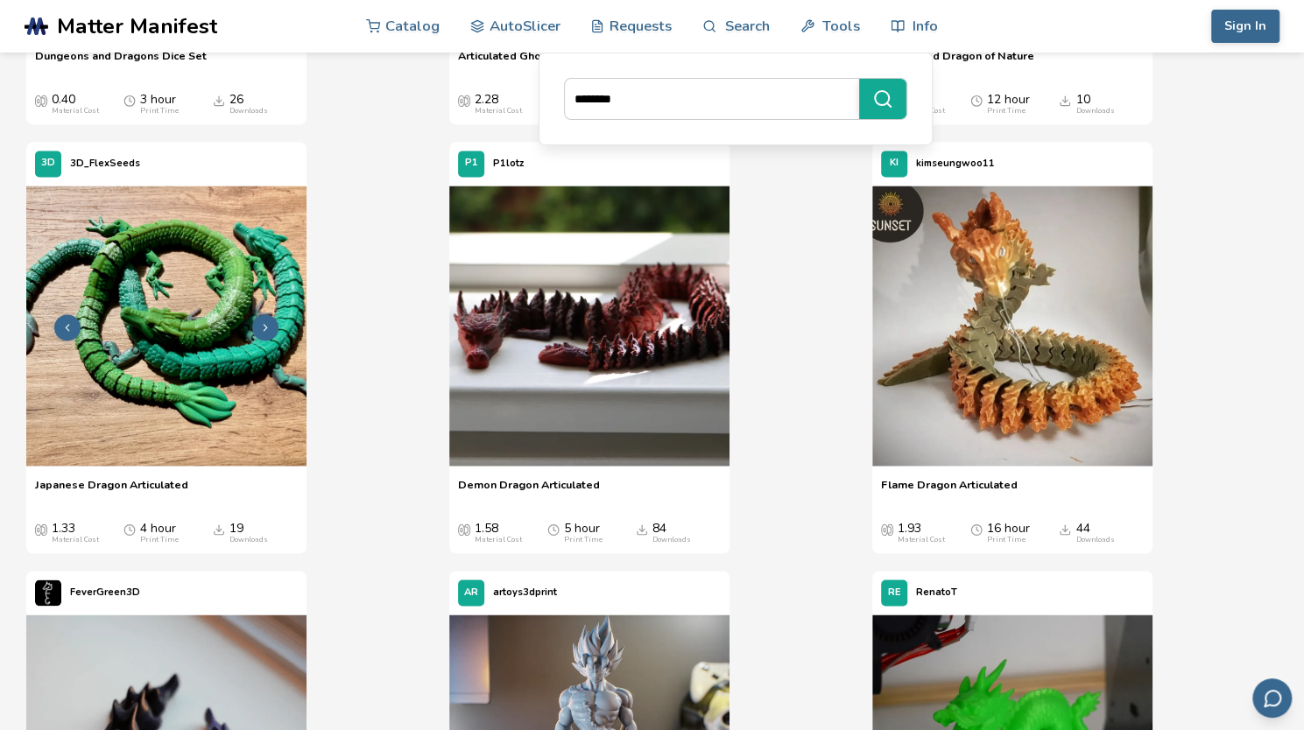
click at [195, 388] on img at bounding box center [166, 326] width 280 height 280
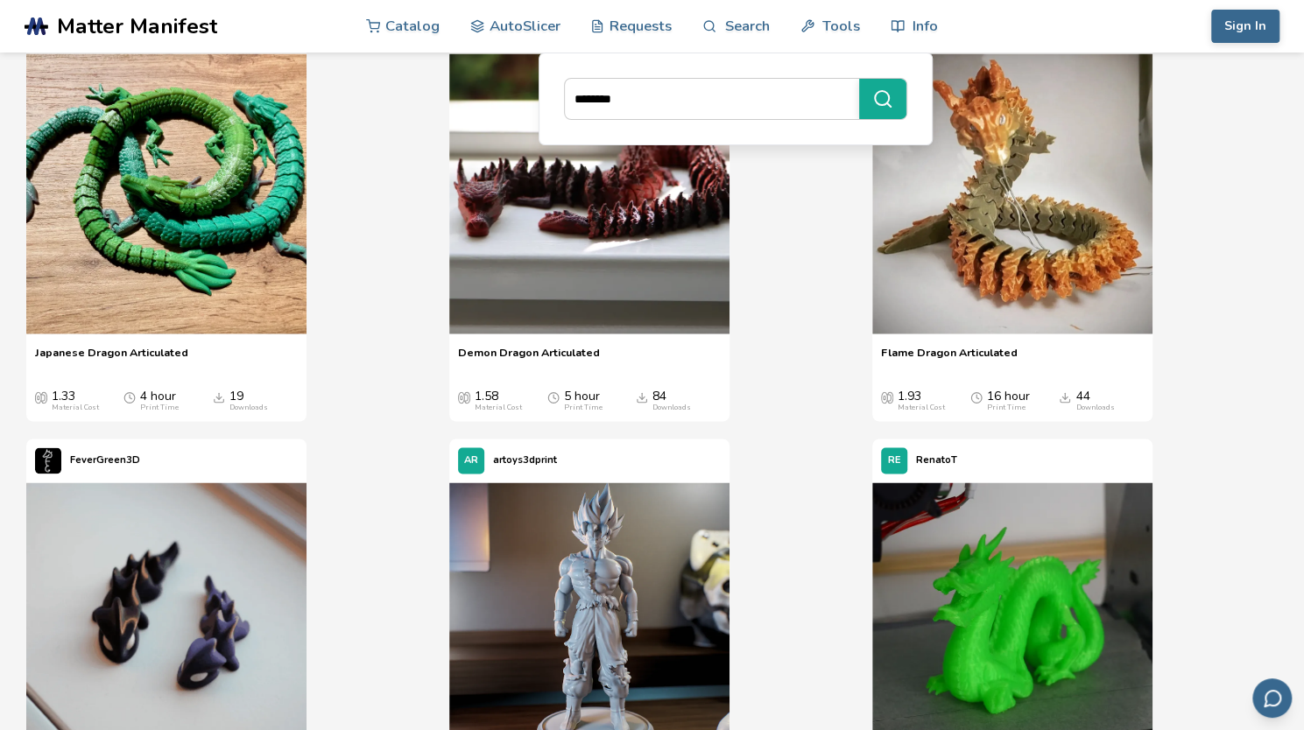
scroll to position [1457, 0]
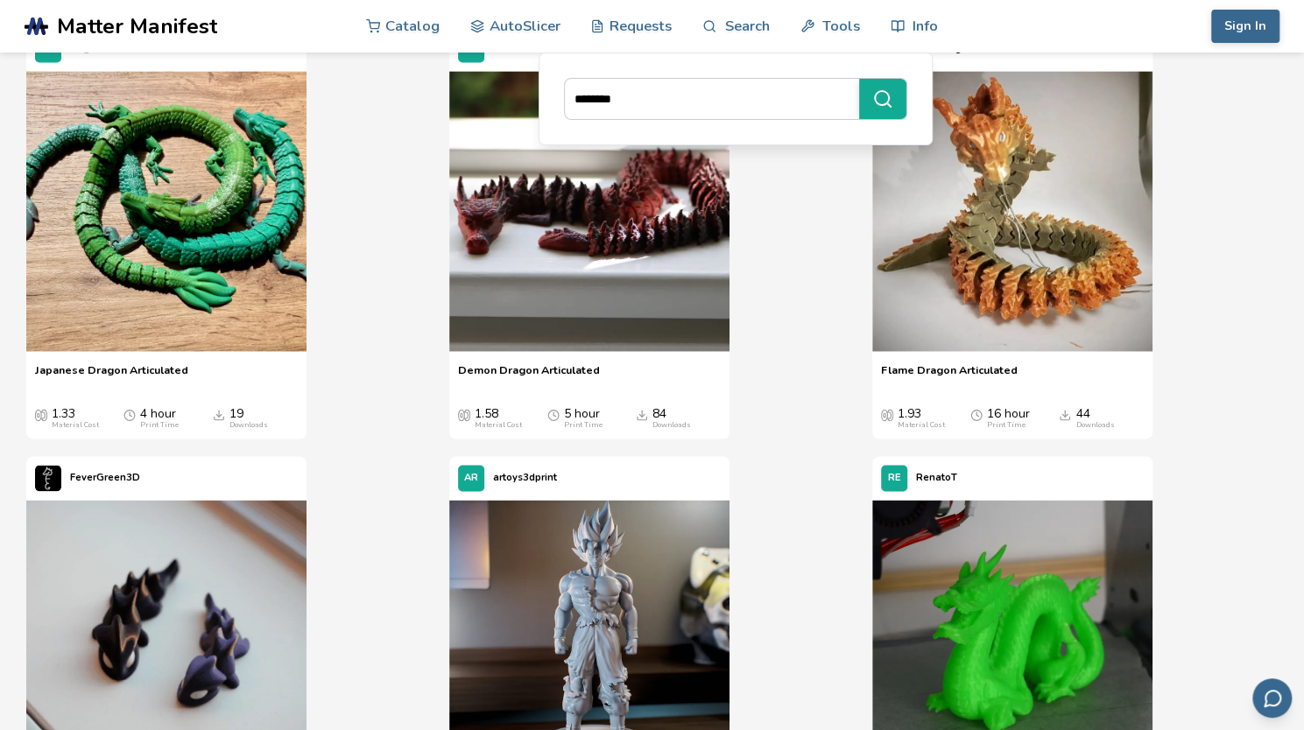
click at [385, 285] on div "3D 3D_FlexSeeds Japanese Dragon Articulated Japanese Dragon Articulated 1.33 Ma…" at bounding box center [228, 233] width 405 height 412
click at [187, 188] on img at bounding box center [166, 211] width 280 height 280
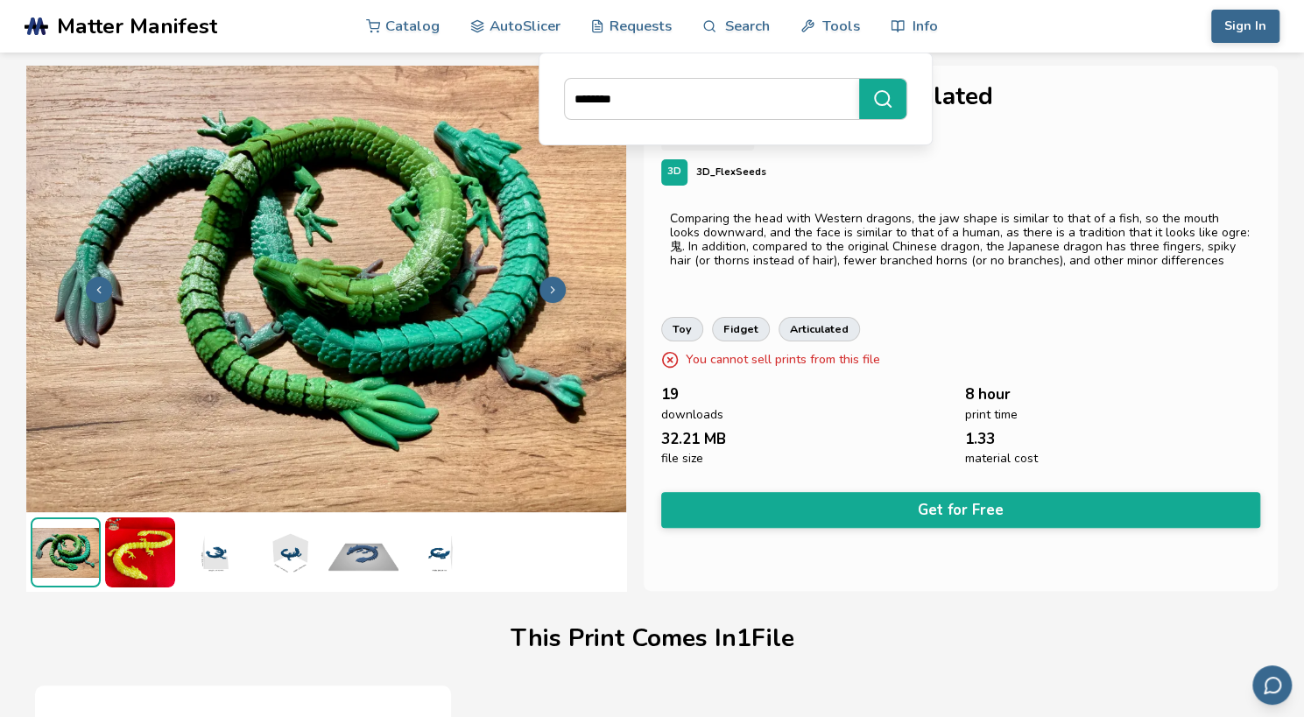
scroll to position [0, 6]
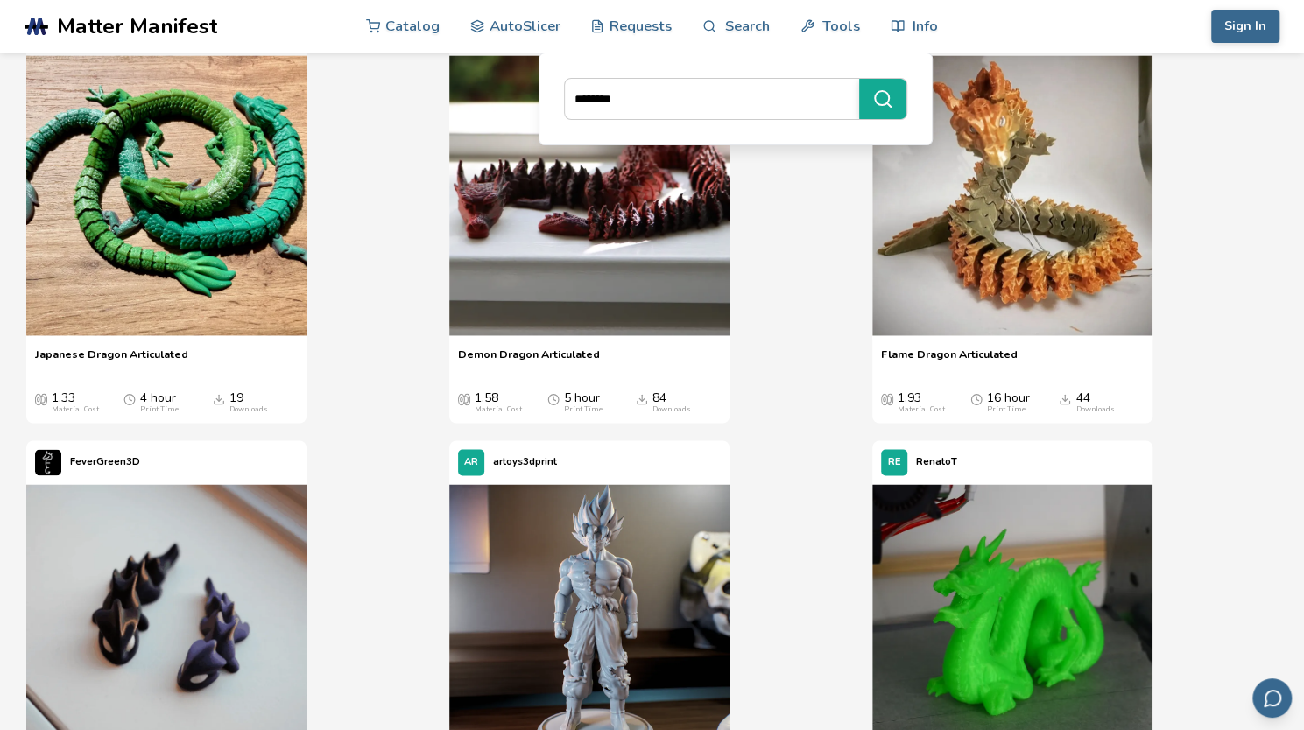
scroll to position [1433, 0]
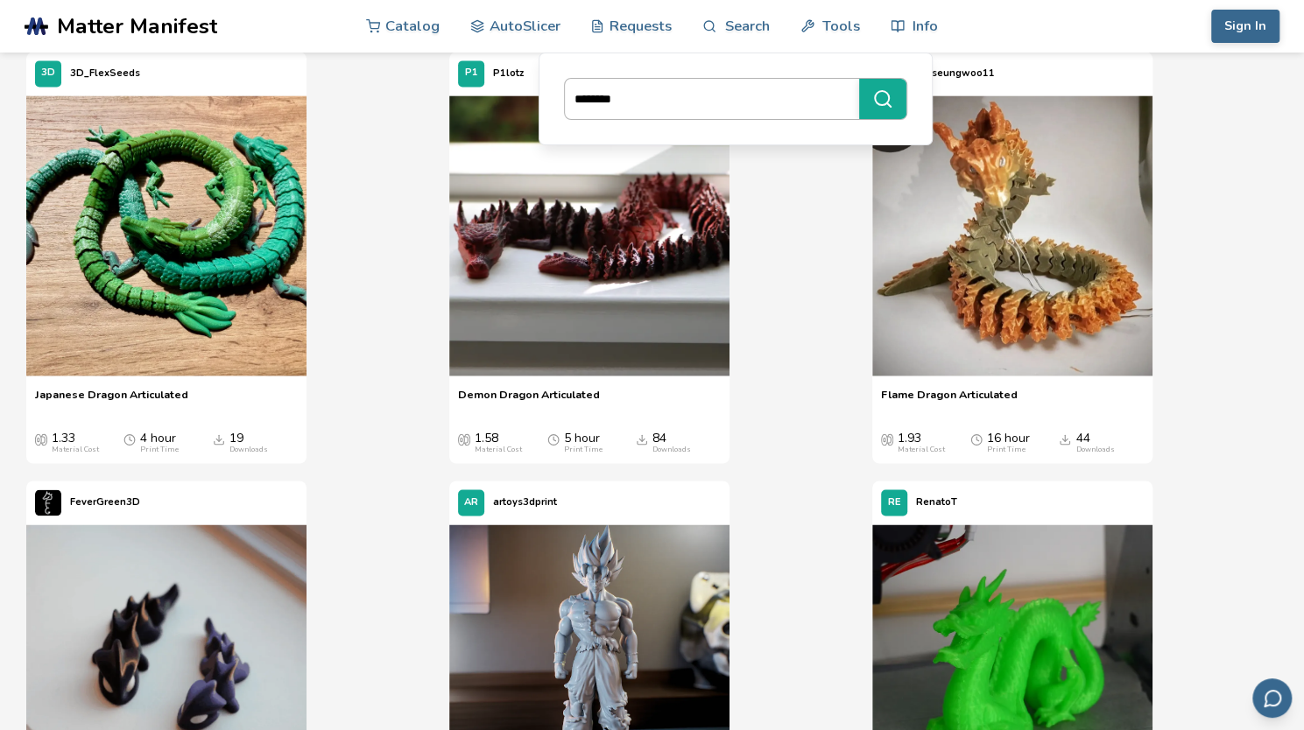
click at [628, 92] on input "******" at bounding box center [707, 99] width 285 height 32
click at [363, 377] on div "3D 3D_FlexSeeds Japanese Dragon Articulated Japanese Dragon Articulated 1.33 Ma…" at bounding box center [228, 258] width 405 height 412
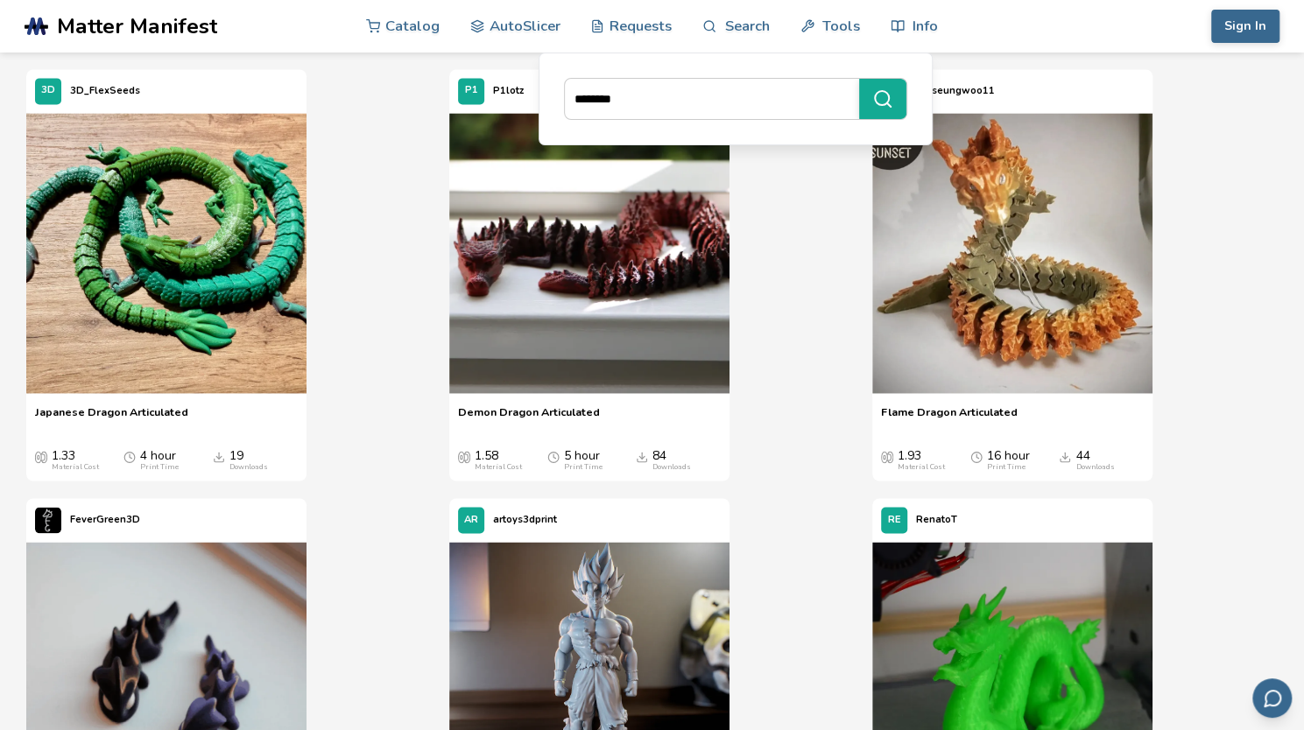
scroll to position [1405, 0]
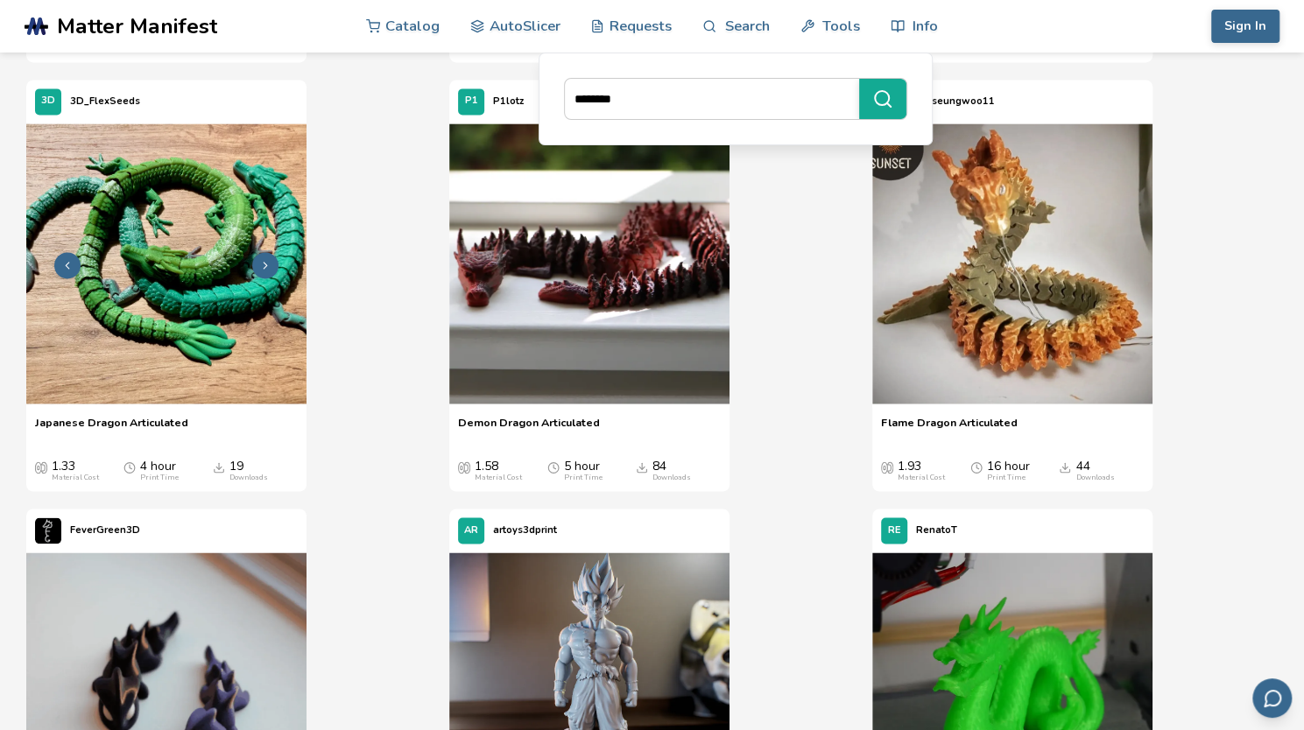
click at [175, 264] on img at bounding box center [166, 263] width 280 height 280
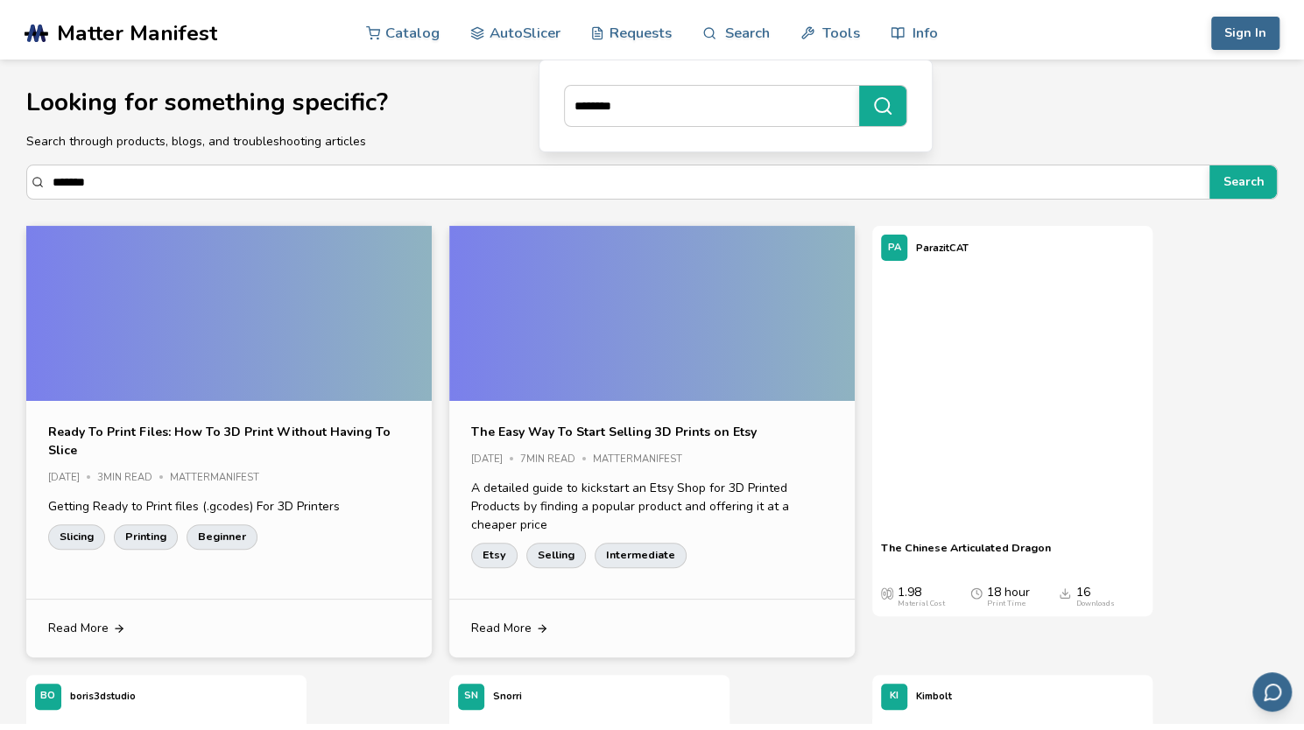
scroll to position [1405, 0]
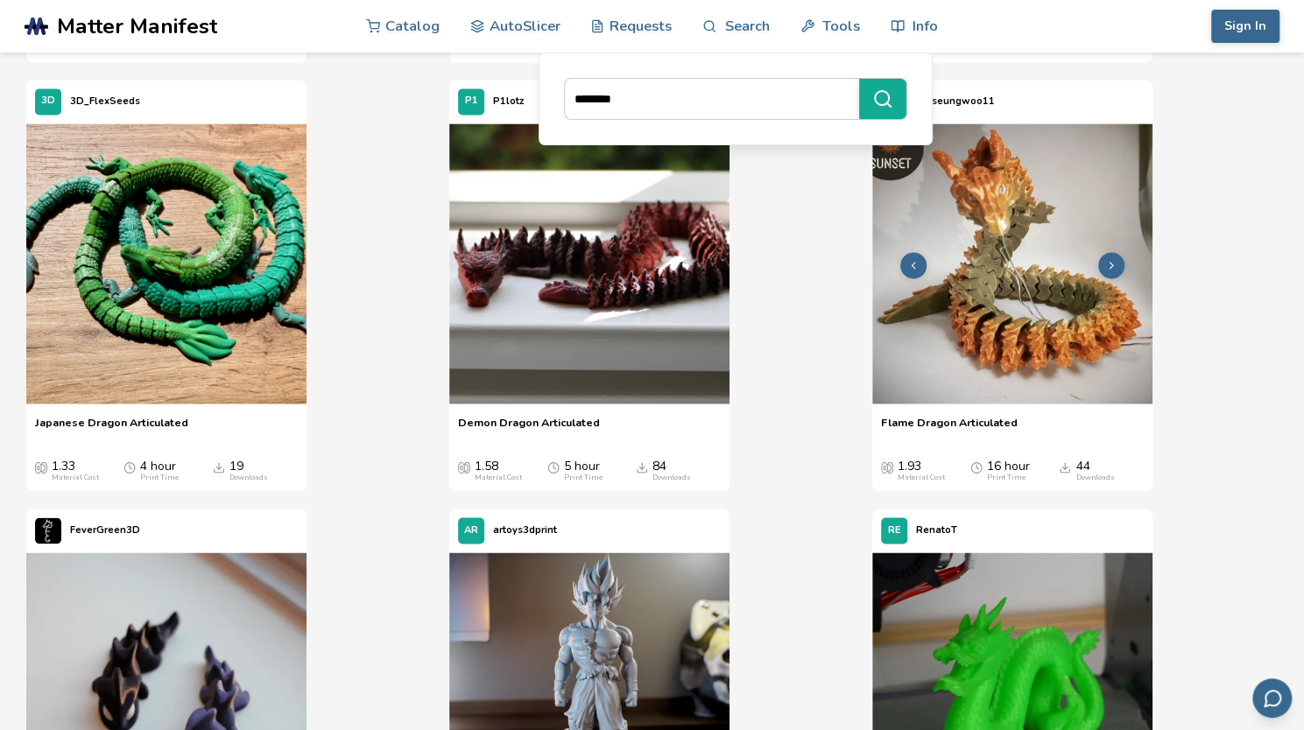
click at [1053, 289] on img at bounding box center [1012, 263] width 280 height 280
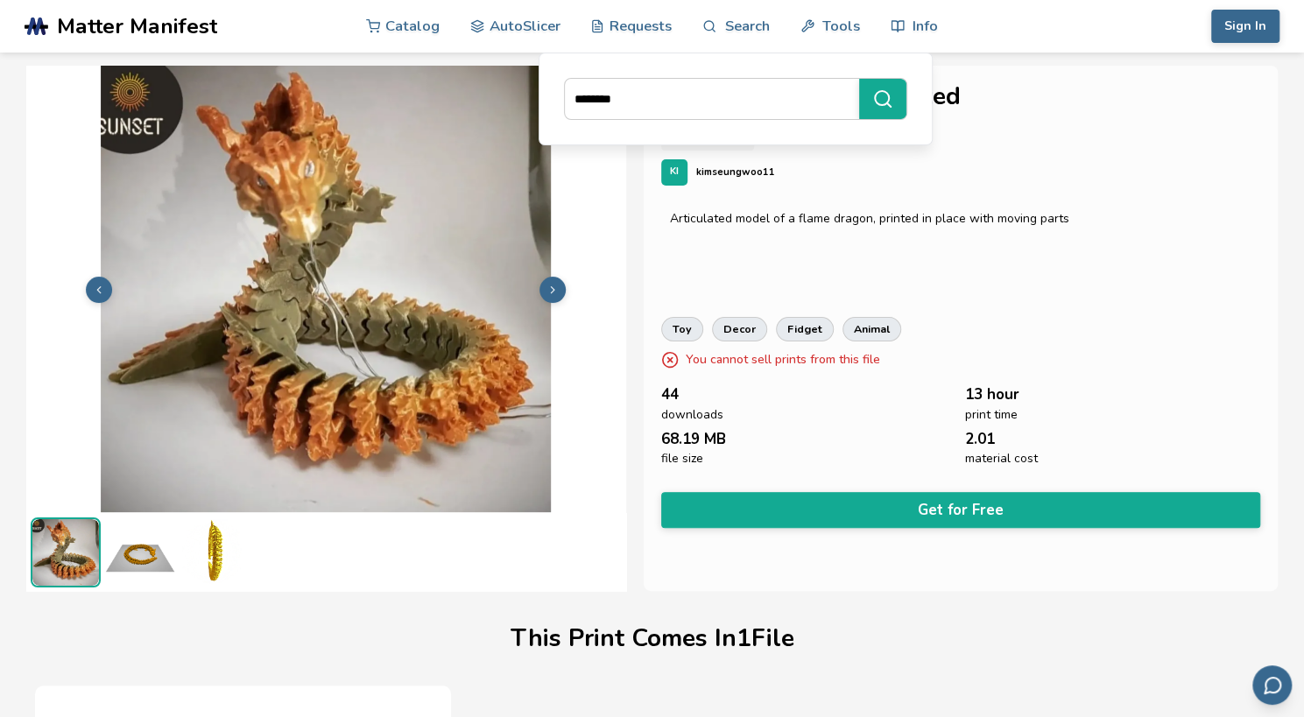
scroll to position [1, 0]
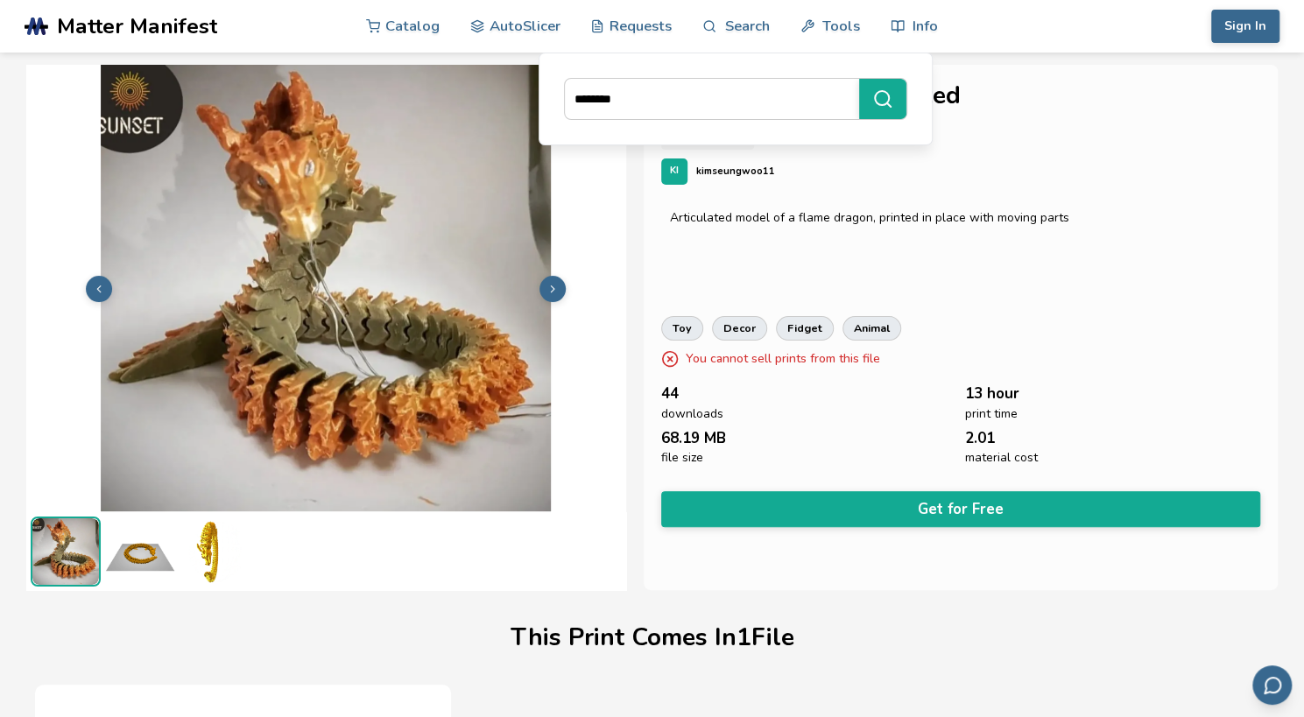
click at [554, 286] on icon at bounding box center [552, 289] width 12 height 12
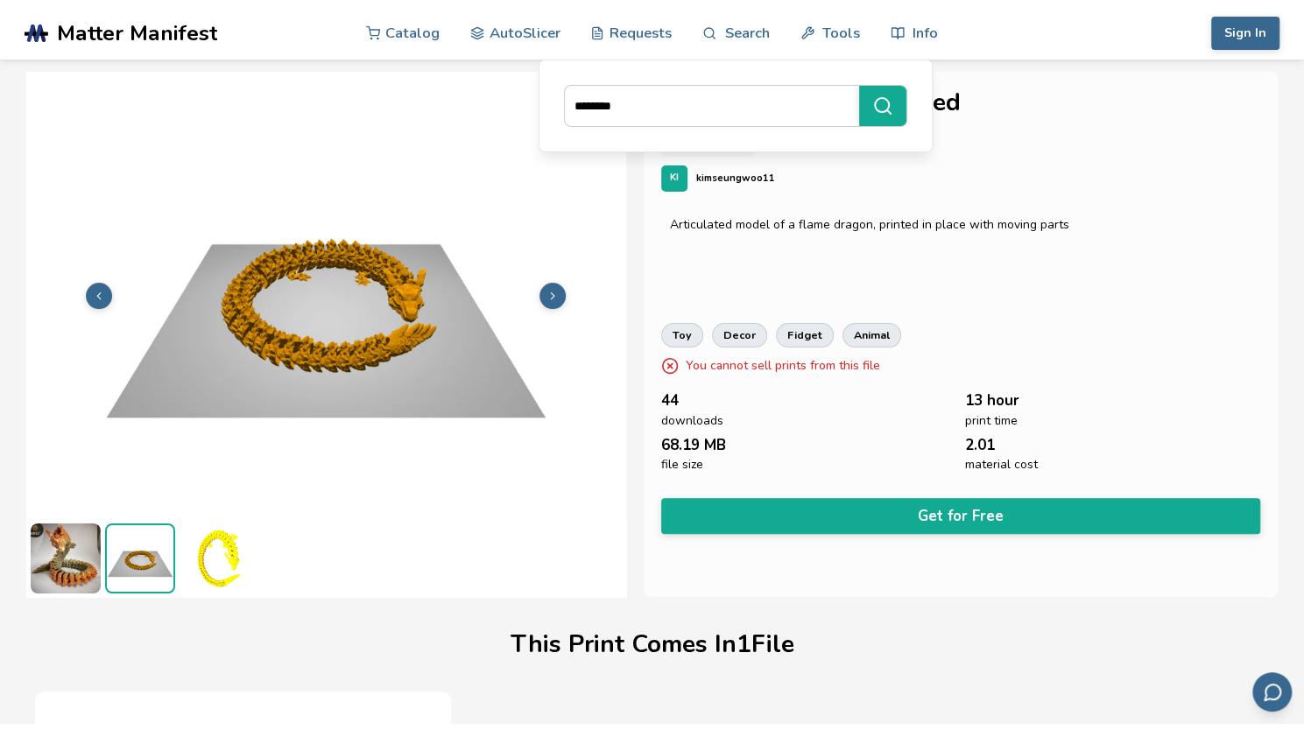
scroll to position [0, 0]
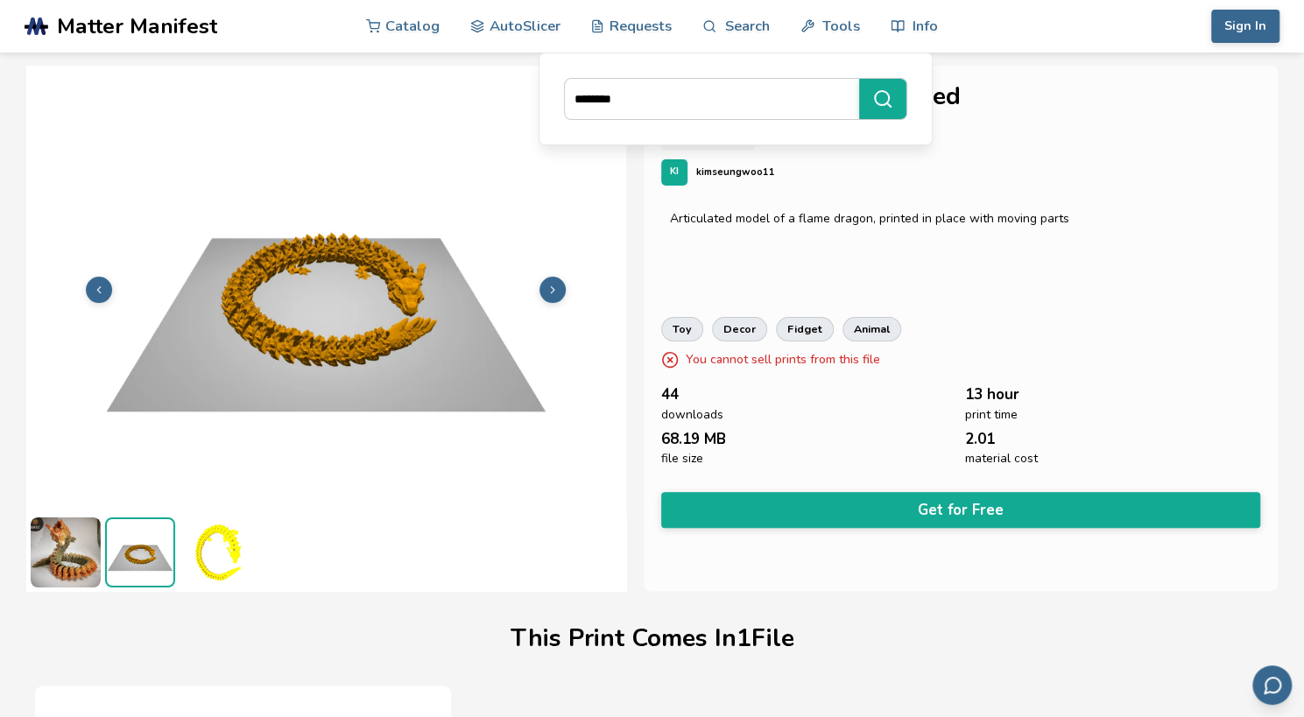
click at [133, 572] on img at bounding box center [140, 552] width 67 height 67
click at [144, 570] on img at bounding box center [140, 552] width 67 height 67
click at [197, 553] on img at bounding box center [215, 553] width 70 height 70
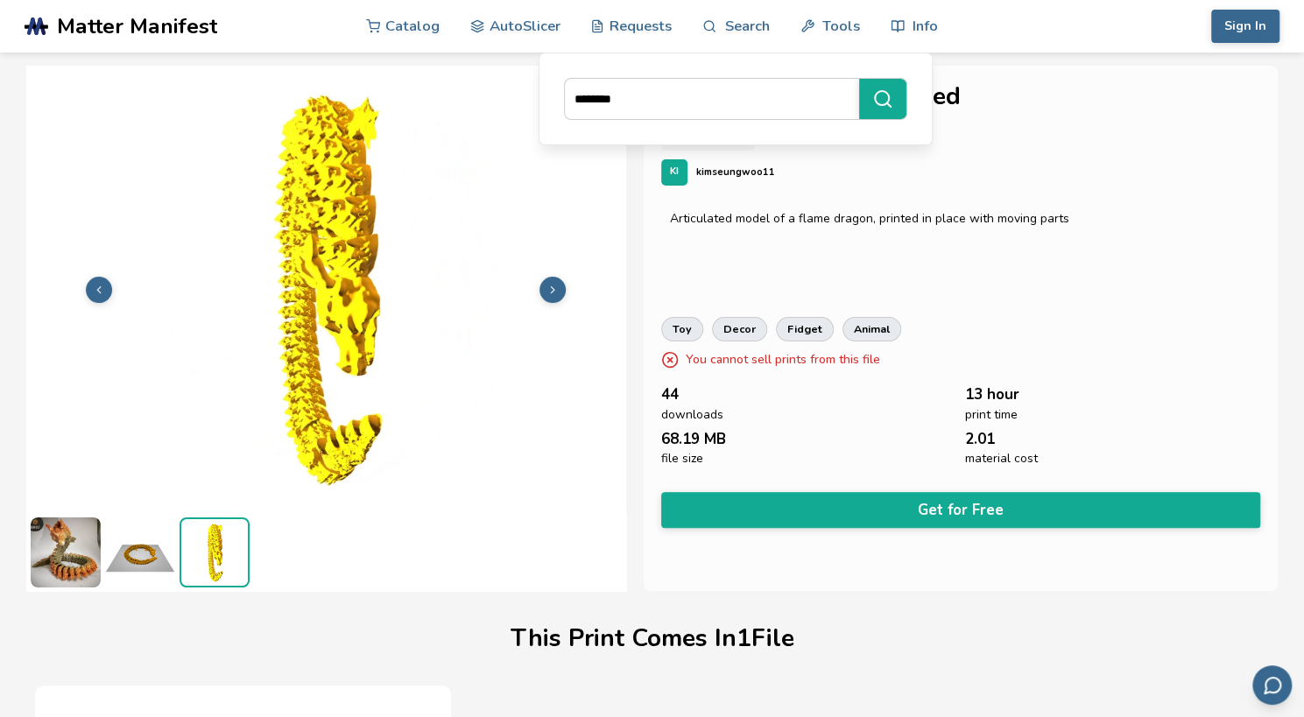
click at [71, 563] on img at bounding box center [66, 553] width 70 height 70
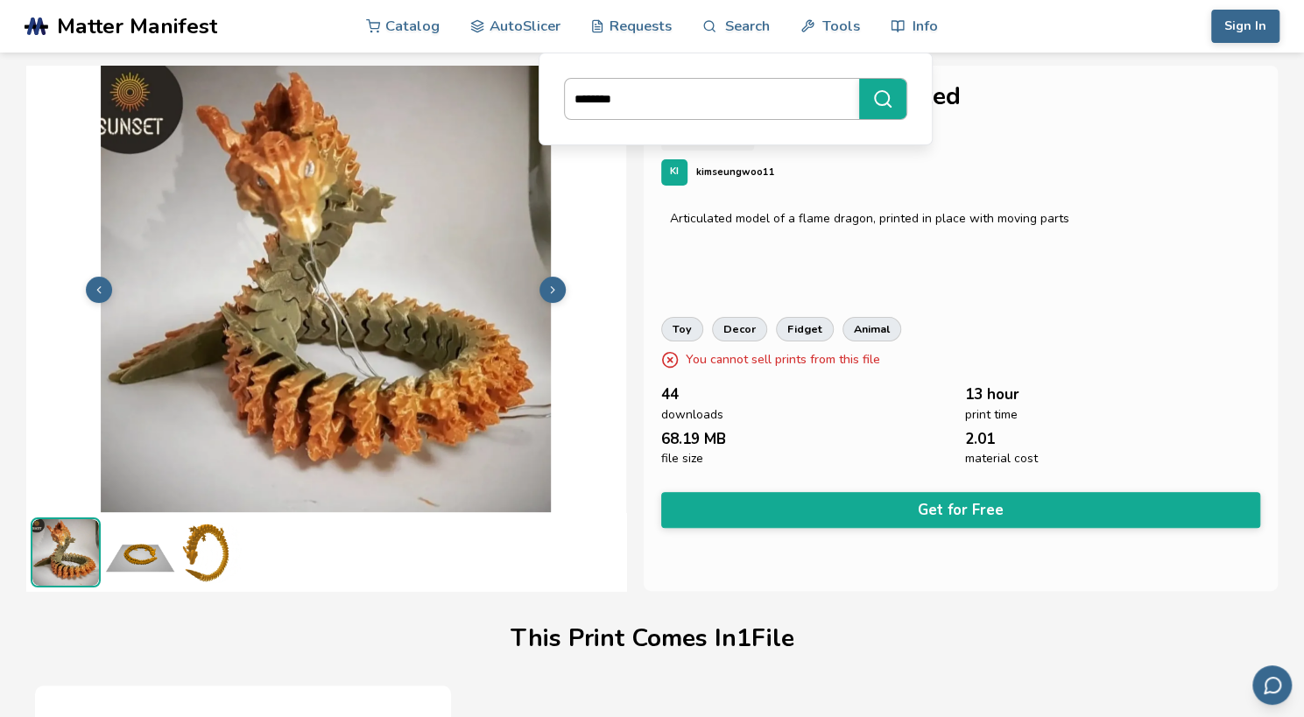
click at [674, 101] on input "******" at bounding box center [707, 99] width 285 height 32
click at [859, 79] on button "******" at bounding box center [882, 99] width 47 height 40
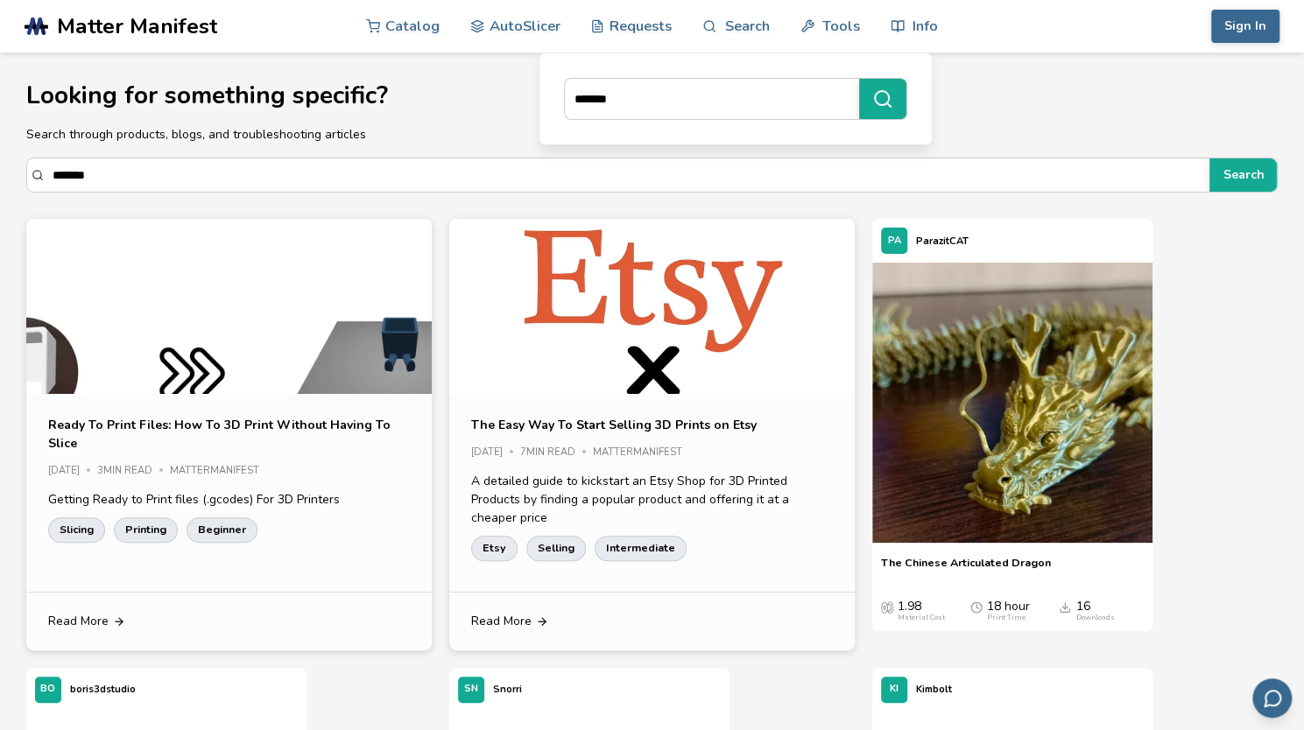
type input "******"
click at [859, 79] on button "******" at bounding box center [882, 99] width 47 height 40
click at [875, 111] on button "******" at bounding box center [882, 99] width 47 height 40
click at [412, 12] on link "Catalog" at bounding box center [403, 25] width 74 height 53
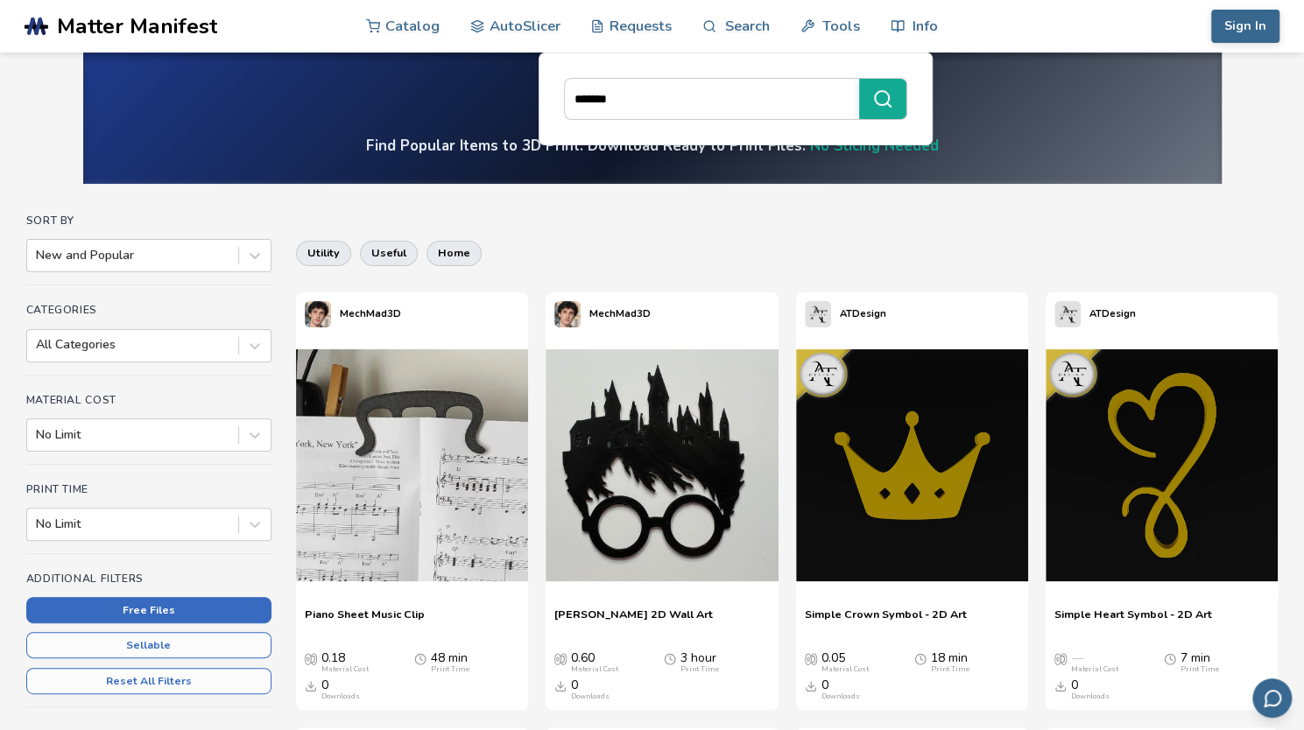
click at [158, 605] on button "Free Files" at bounding box center [148, 610] width 245 height 26
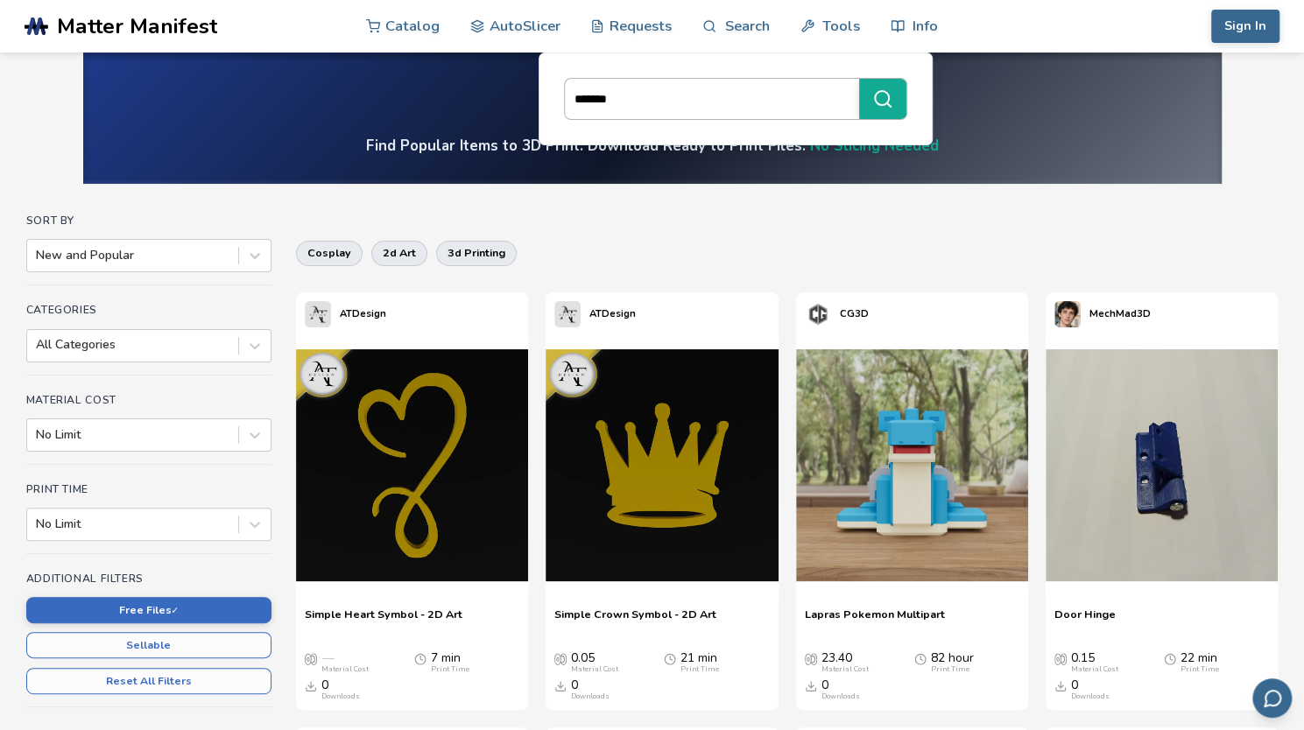
click at [625, 110] on input "******" at bounding box center [707, 99] width 285 height 32
click at [859, 79] on button "******" at bounding box center [882, 99] width 47 height 40
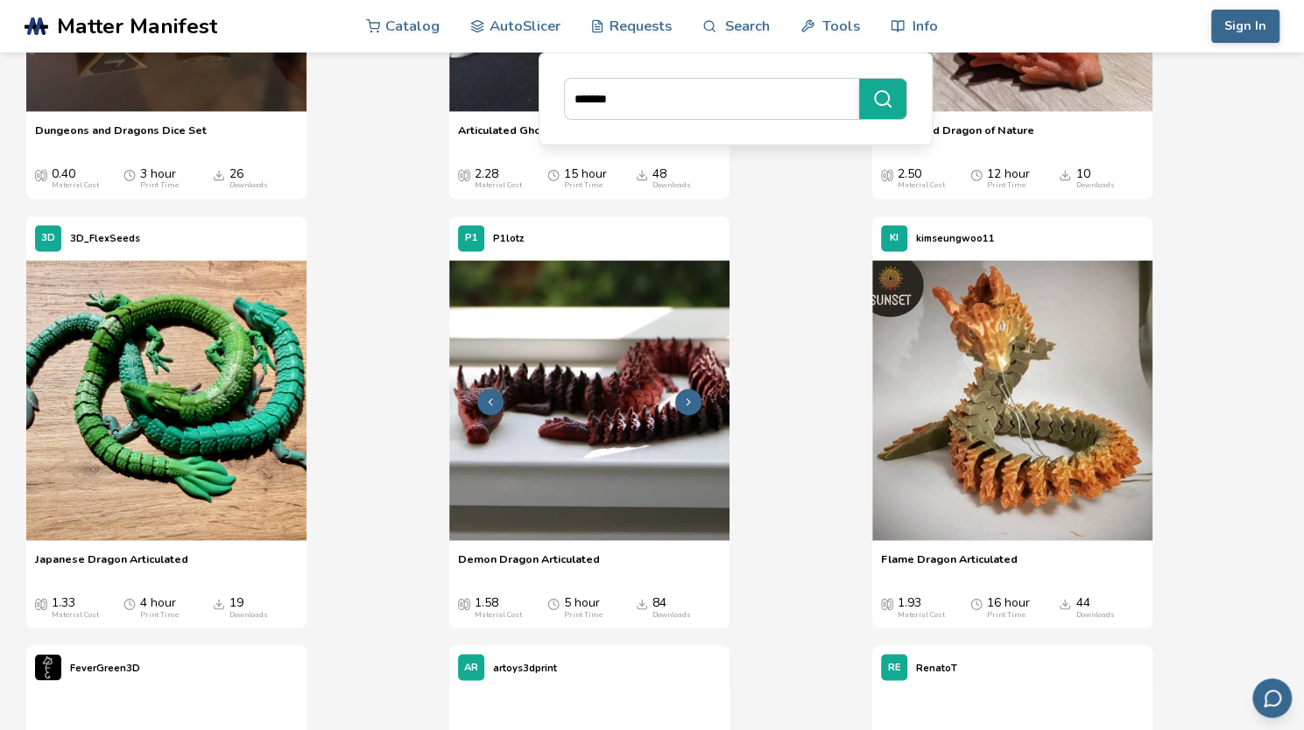
scroll to position [1322, 0]
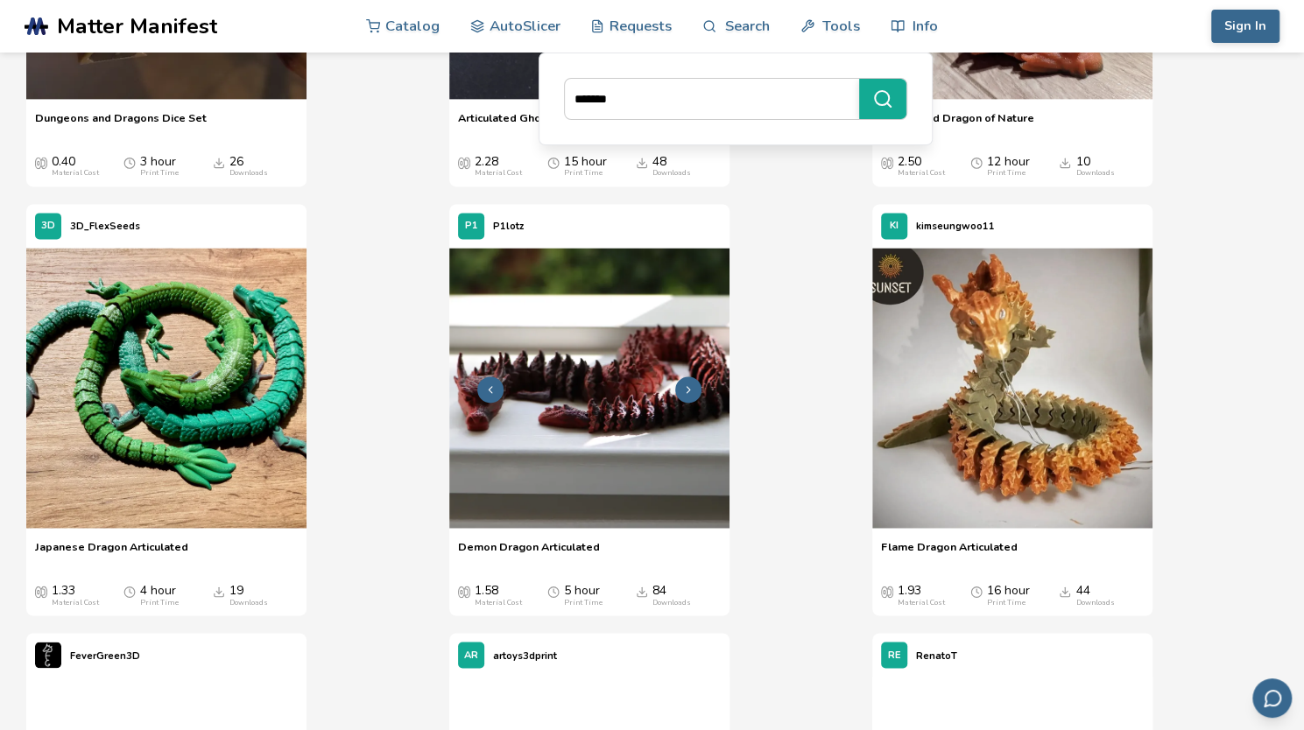
click at [566, 482] on img at bounding box center [589, 388] width 280 height 280
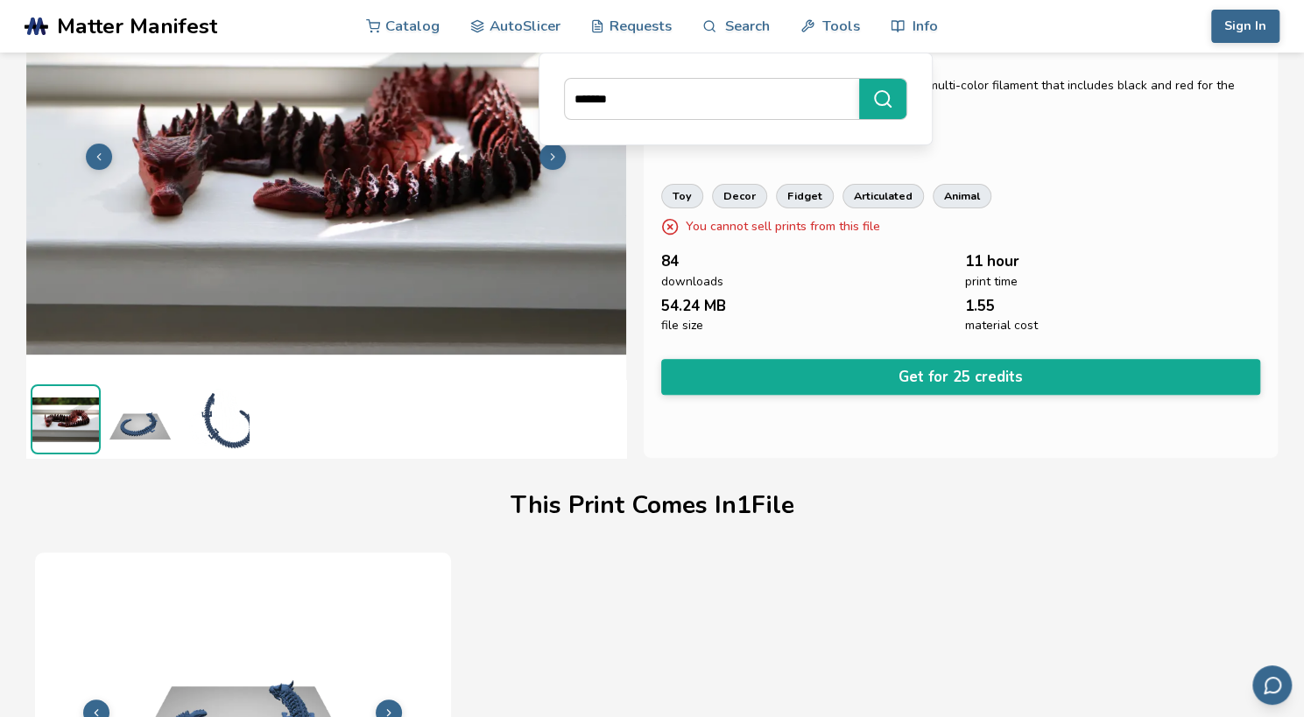
scroll to position [131, 0]
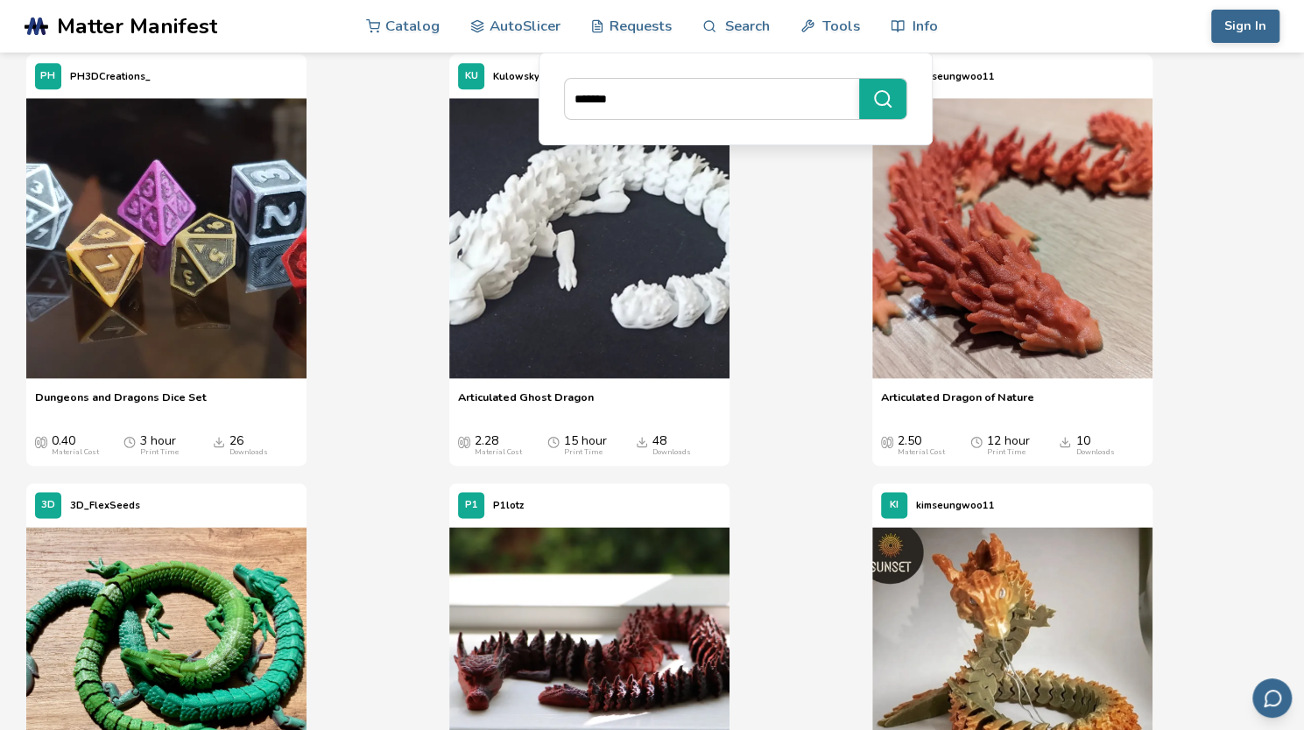
scroll to position [1219, 0]
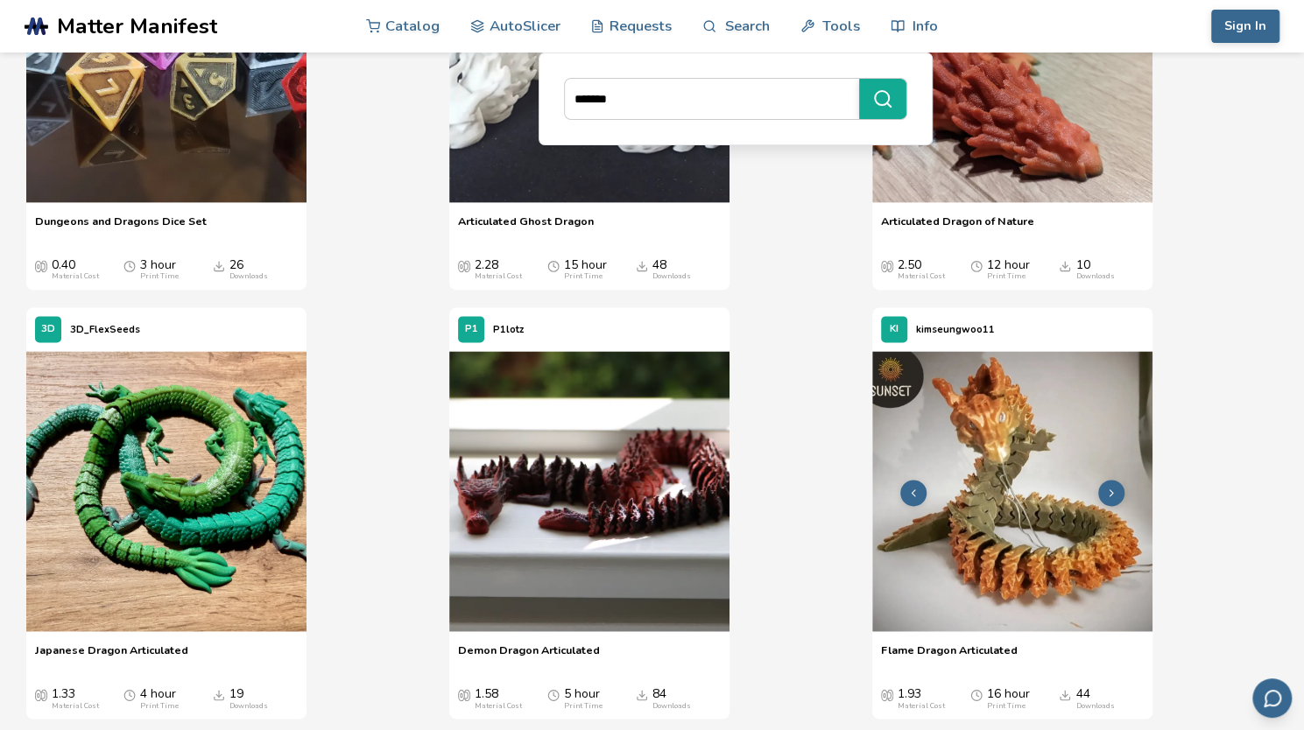
click at [1008, 475] on img at bounding box center [1012, 491] width 280 height 280
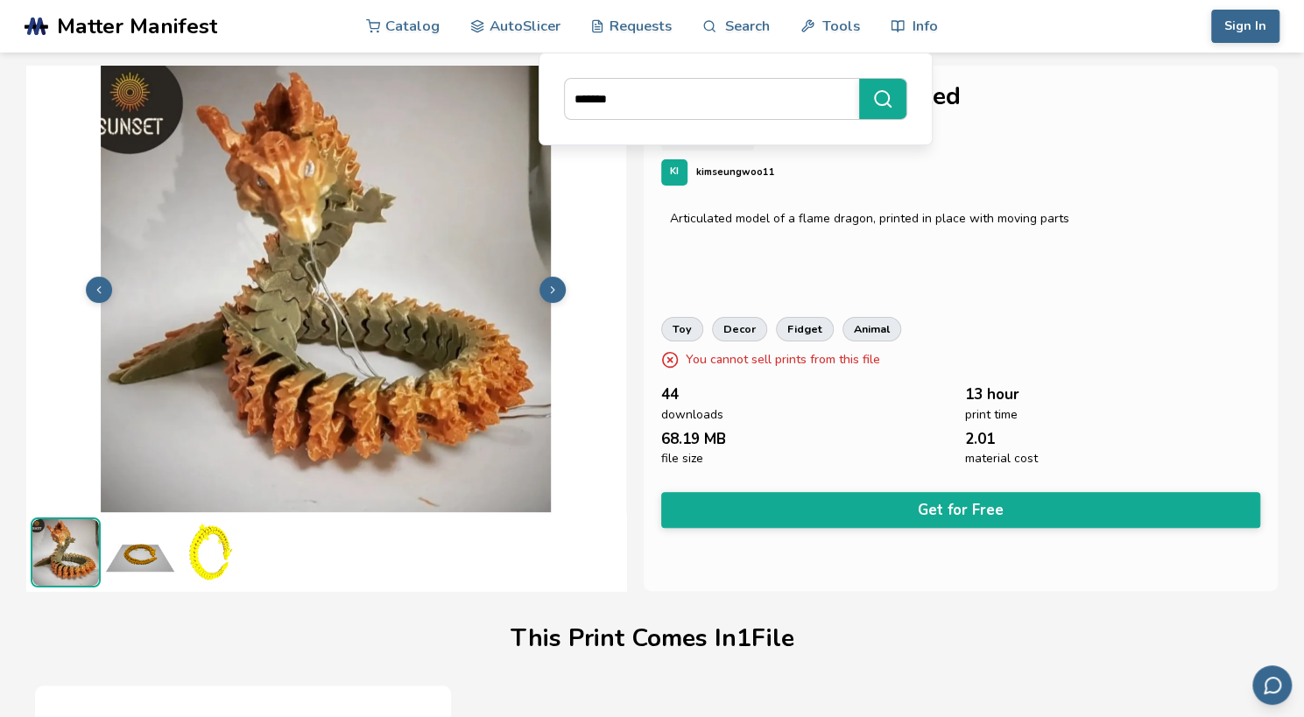
scroll to position [15, 0]
